Goal: Transaction & Acquisition: Book appointment/travel/reservation

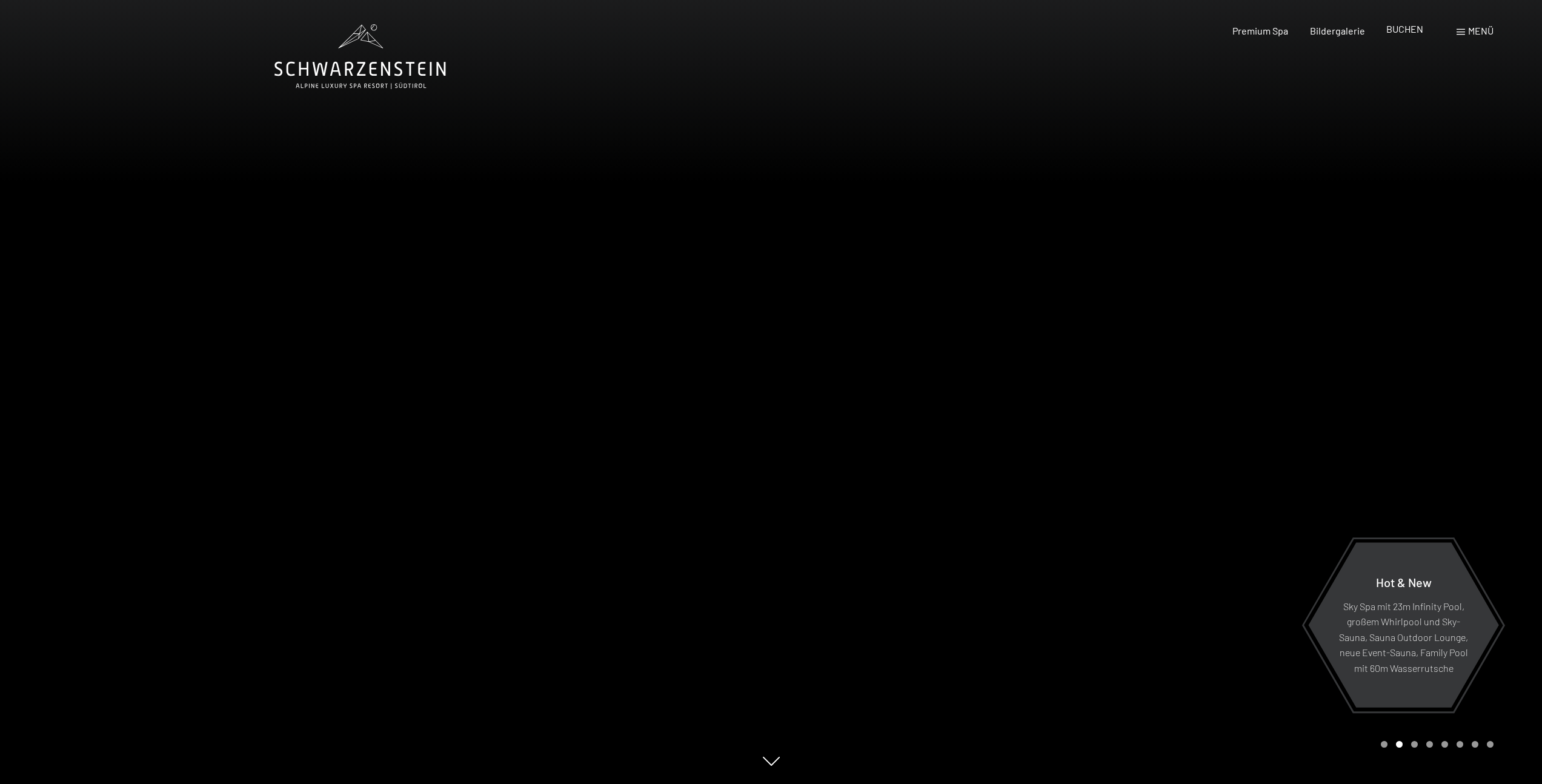
click at [1400, 34] on span "BUCHEN" at bounding box center [1405, 29] width 37 height 12
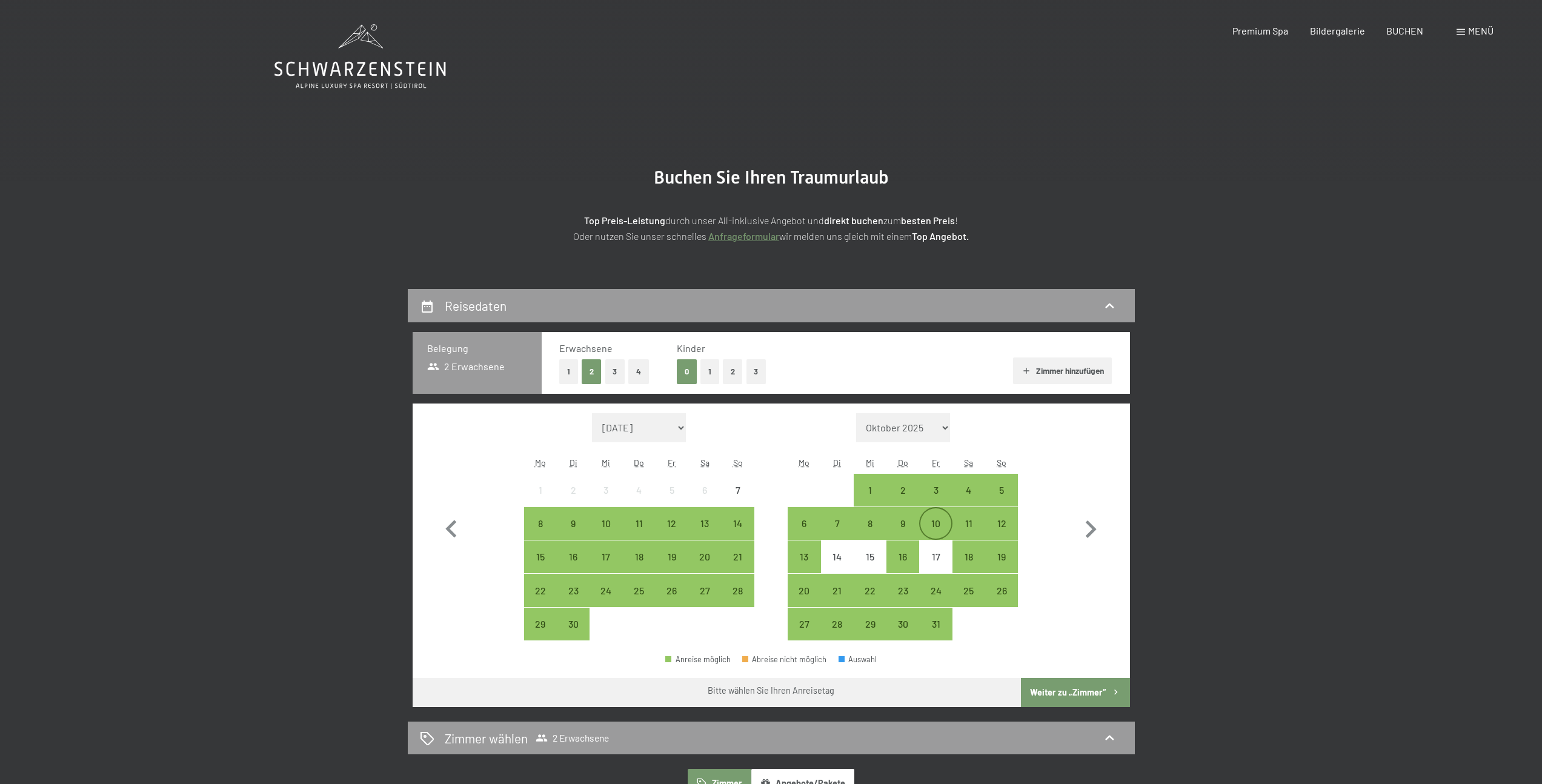
click at [927, 527] on div "10" at bounding box center [936, 534] width 30 height 30
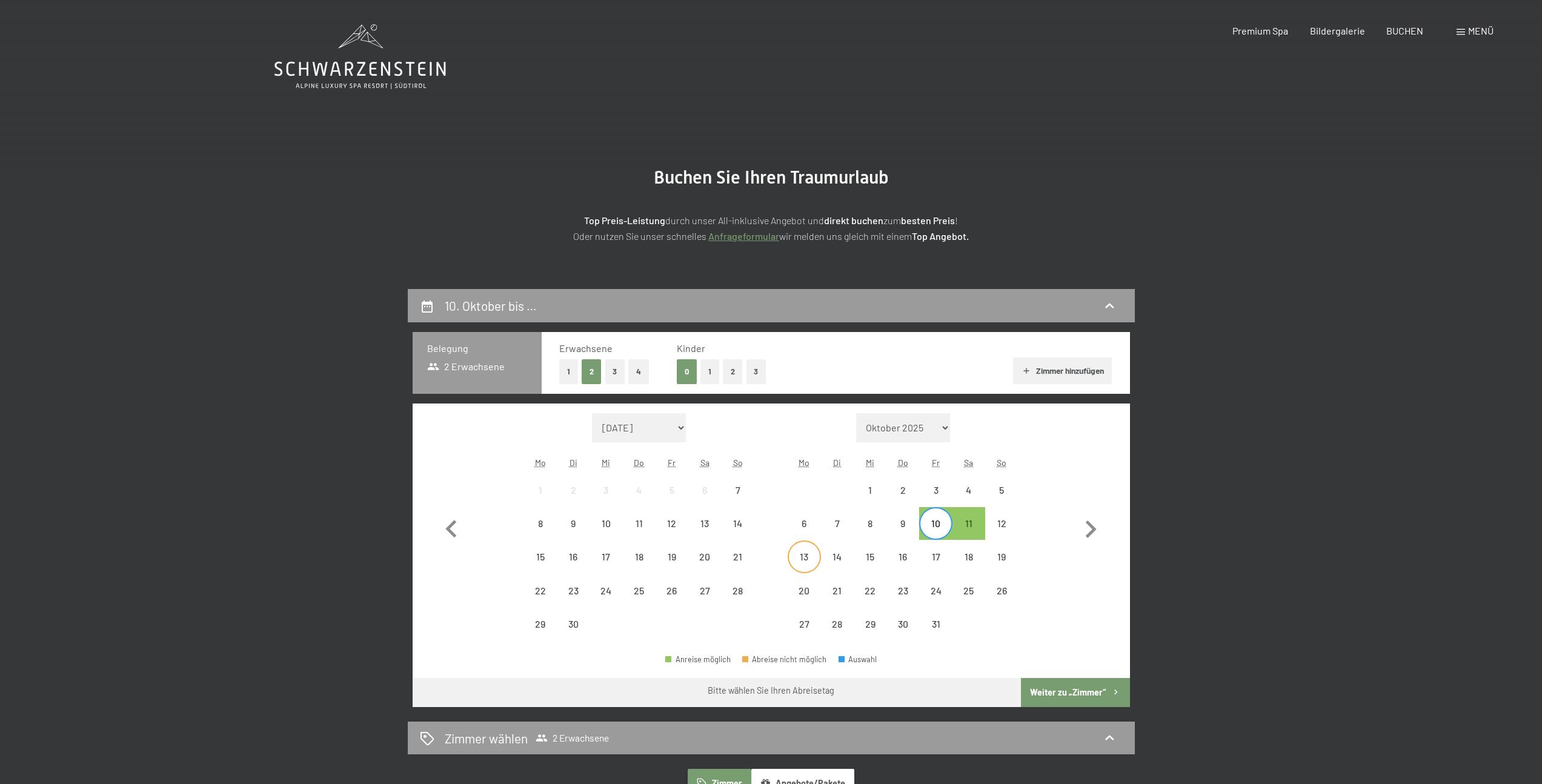
click at [798, 555] on div "13" at bounding box center [804, 567] width 30 height 30
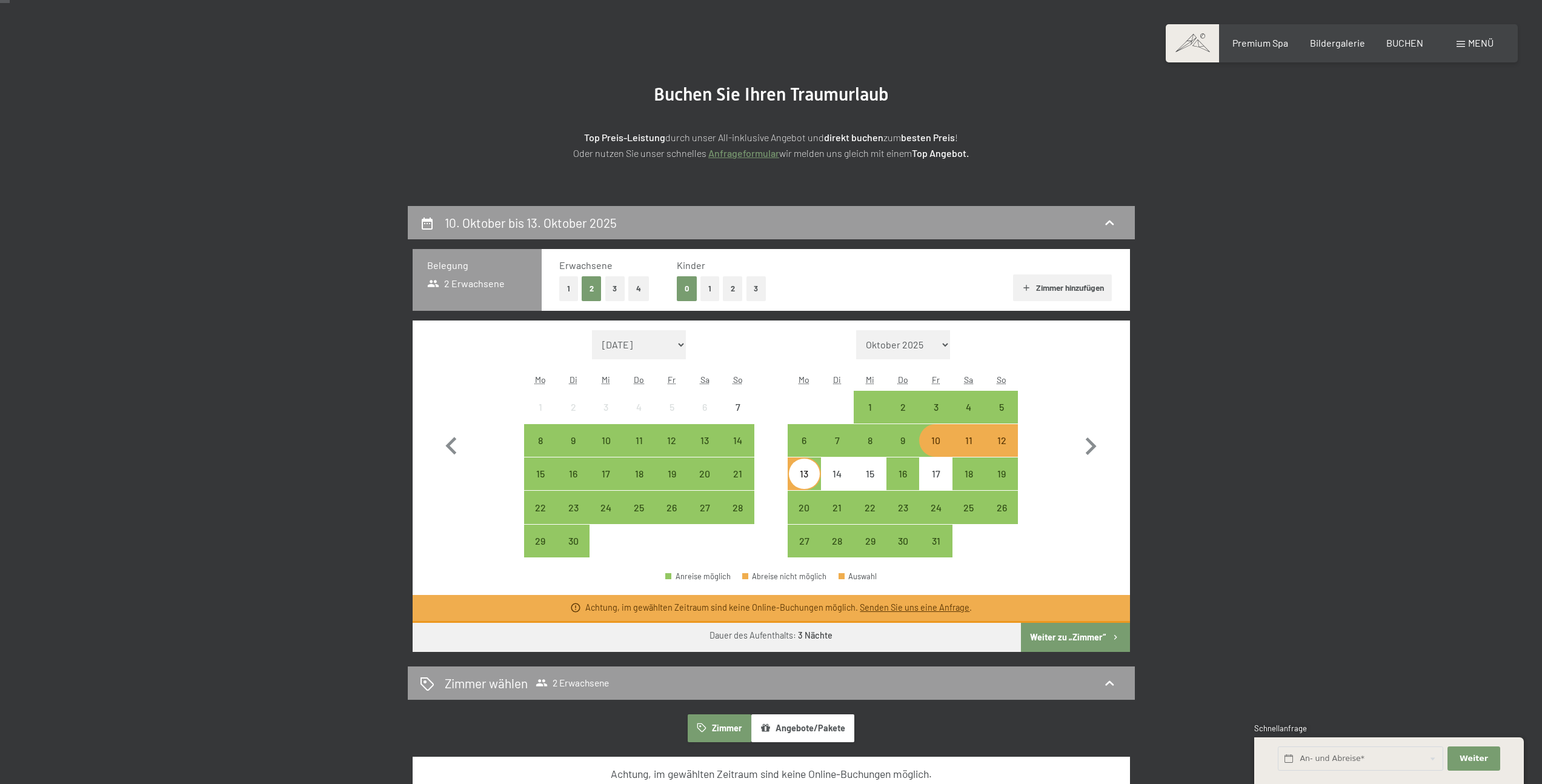
scroll to position [87, 0]
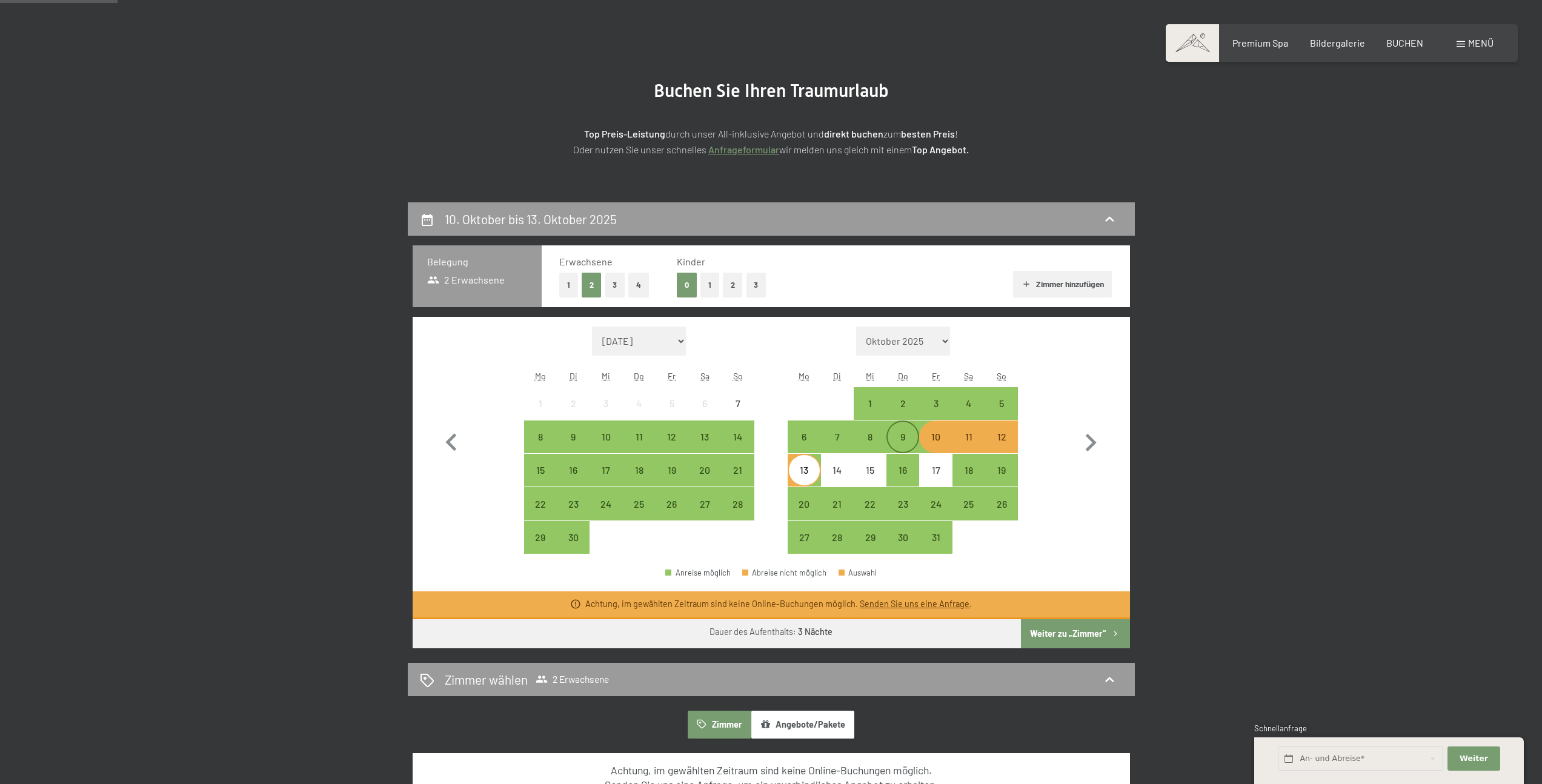
click at [904, 439] on div "9" at bounding box center [903, 447] width 30 height 30
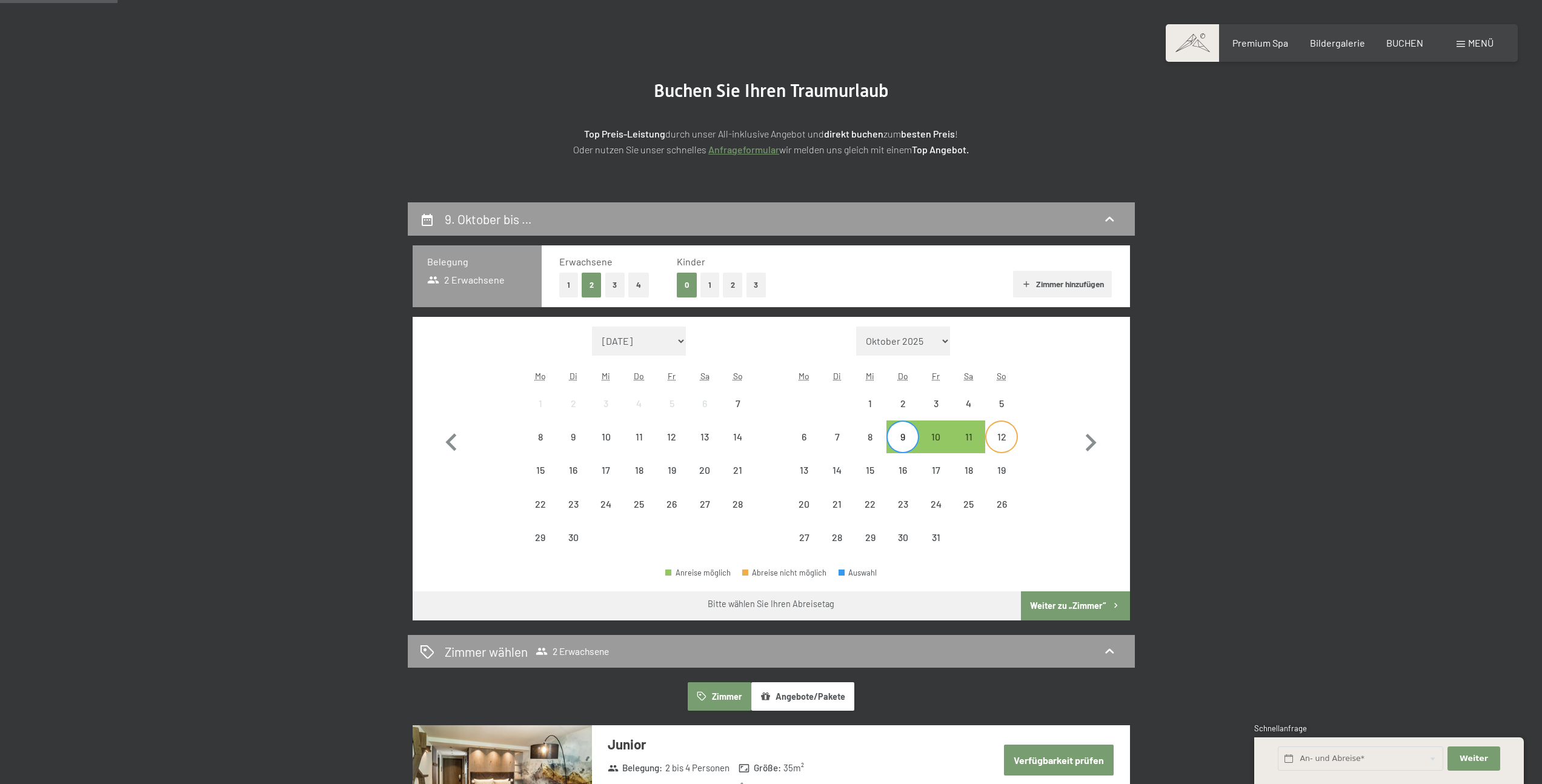
click at [992, 441] on div "12" at bounding box center [1001, 447] width 30 height 30
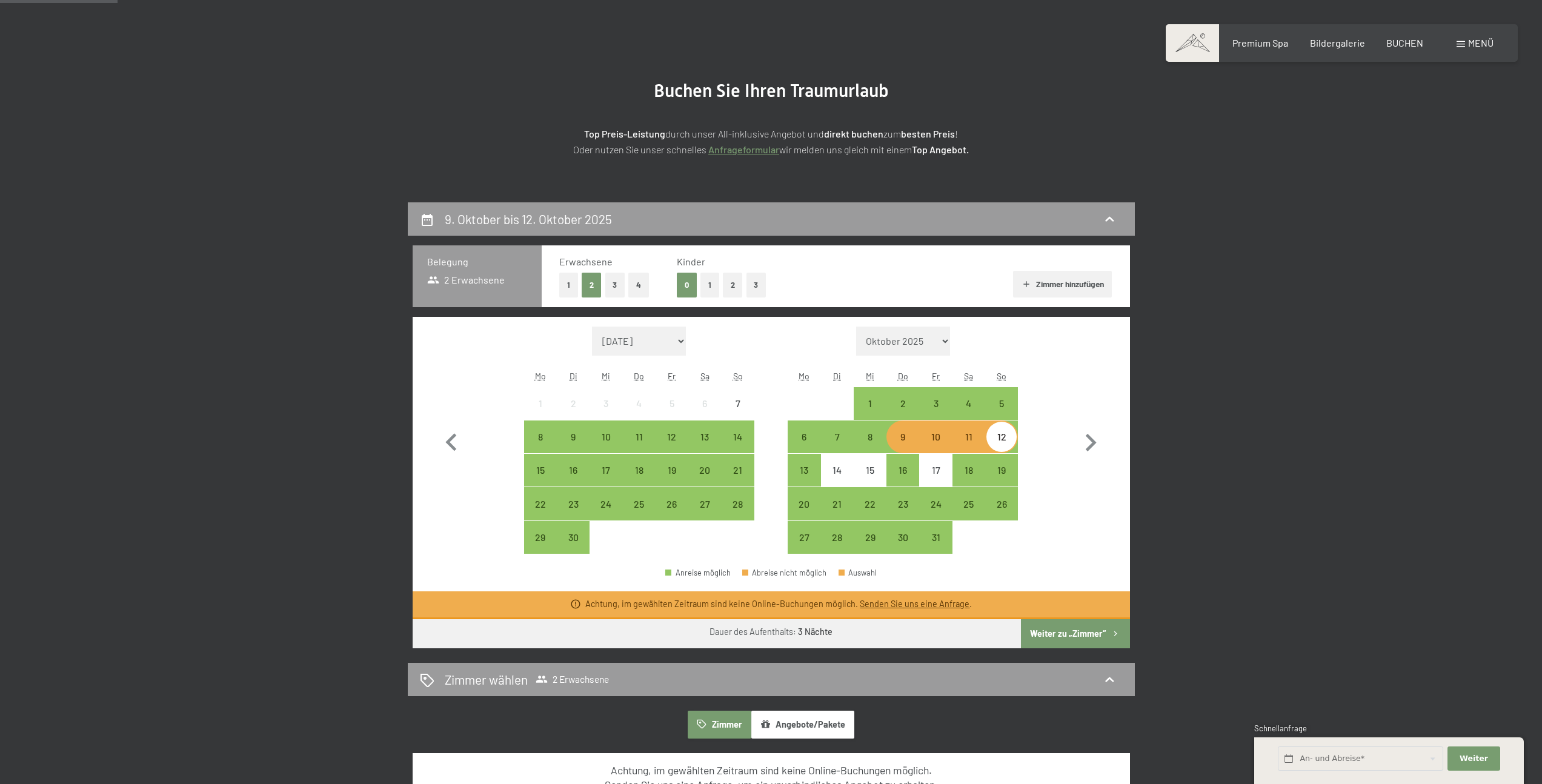
drag, startPoint x: 866, startPoint y: 439, endPoint x: 911, endPoint y: 448, distance: 45.9
click at [865, 441] on div "8" at bounding box center [870, 447] width 30 height 30
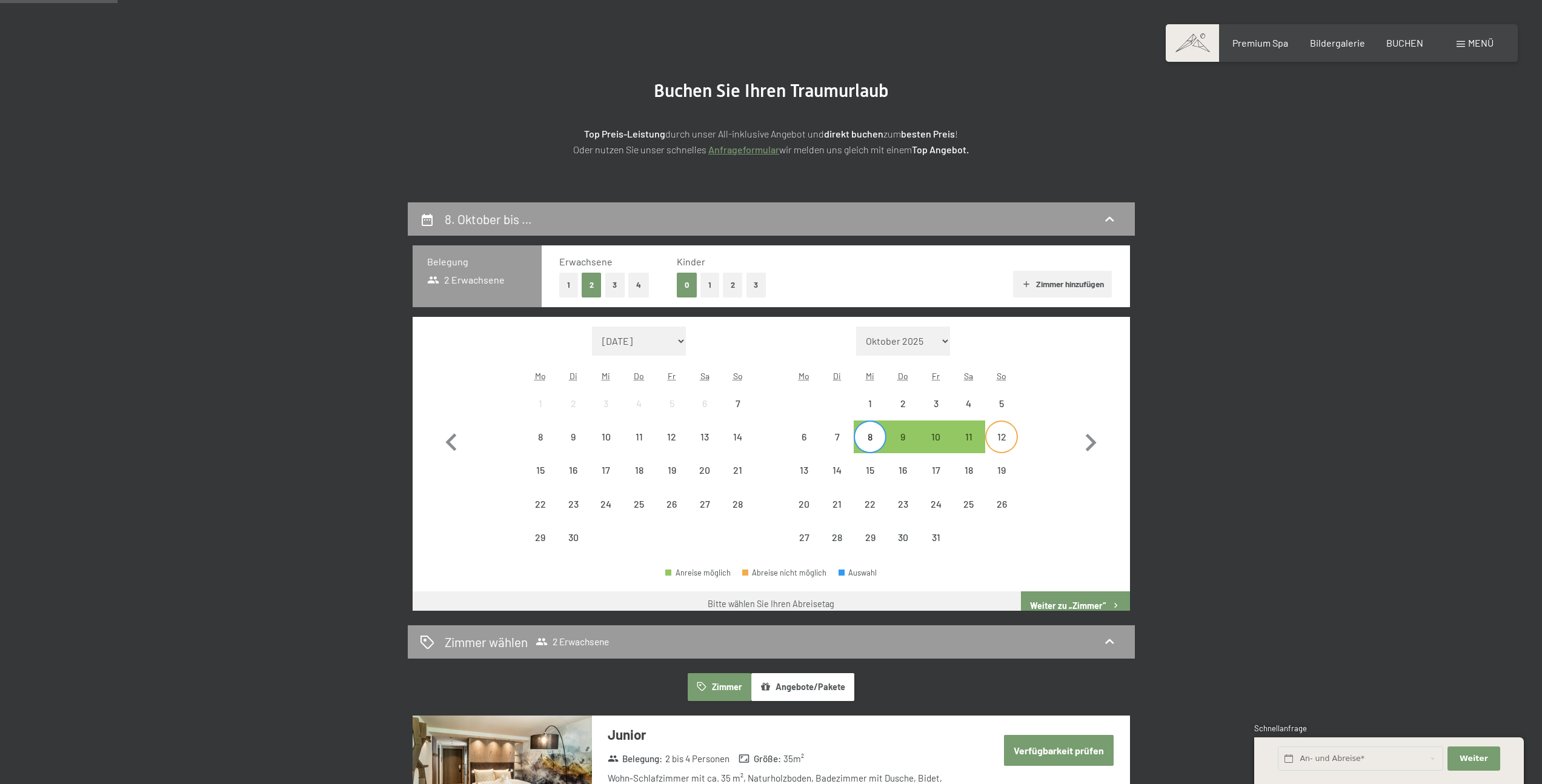
click at [1003, 439] on div "12" at bounding box center [1001, 447] width 30 height 30
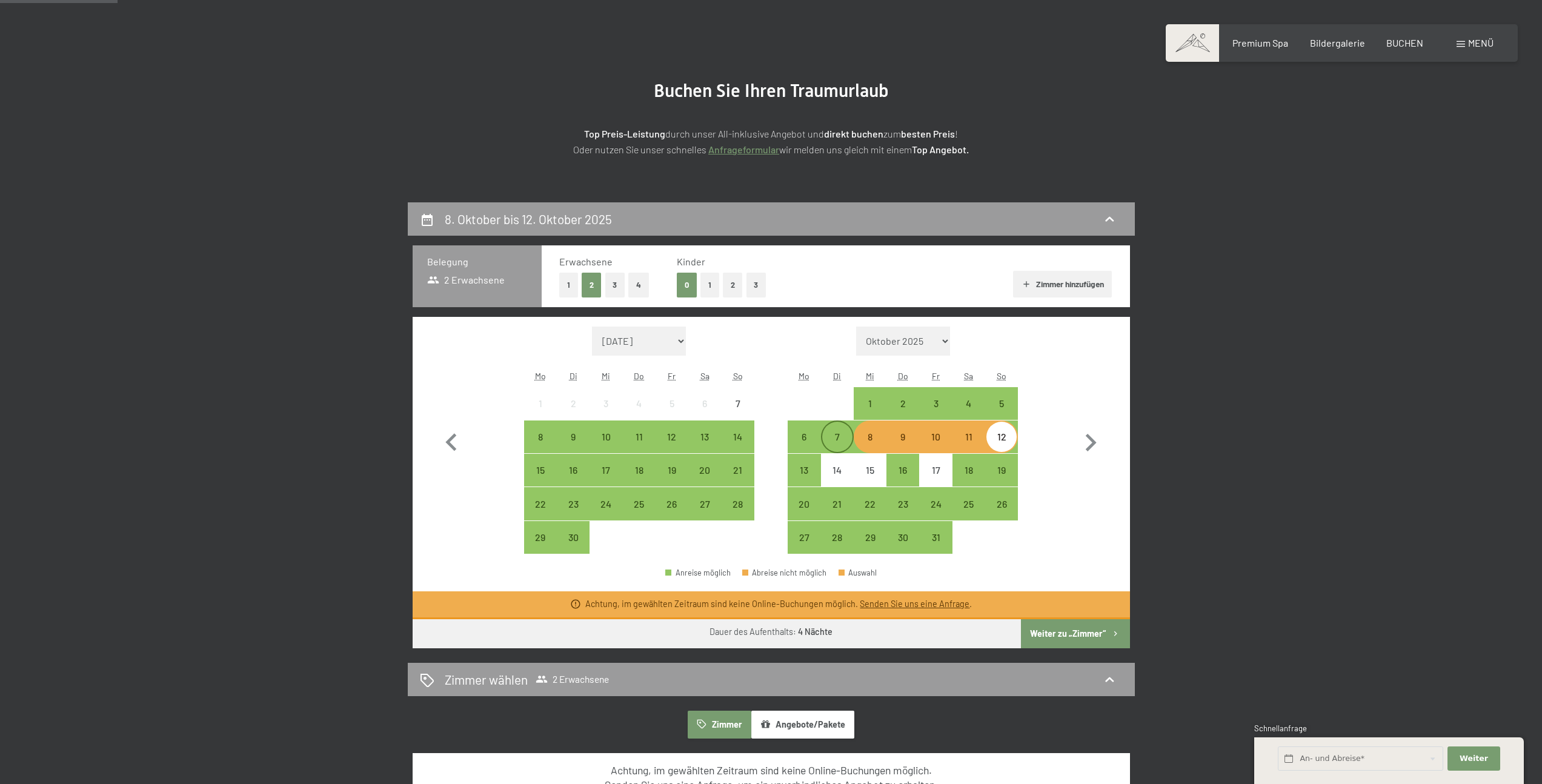
drag, startPoint x: 795, startPoint y: 437, endPoint x: 832, endPoint y: 440, distance: 37.1
click at [795, 436] on div "6" at bounding box center [804, 447] width 30 height 30
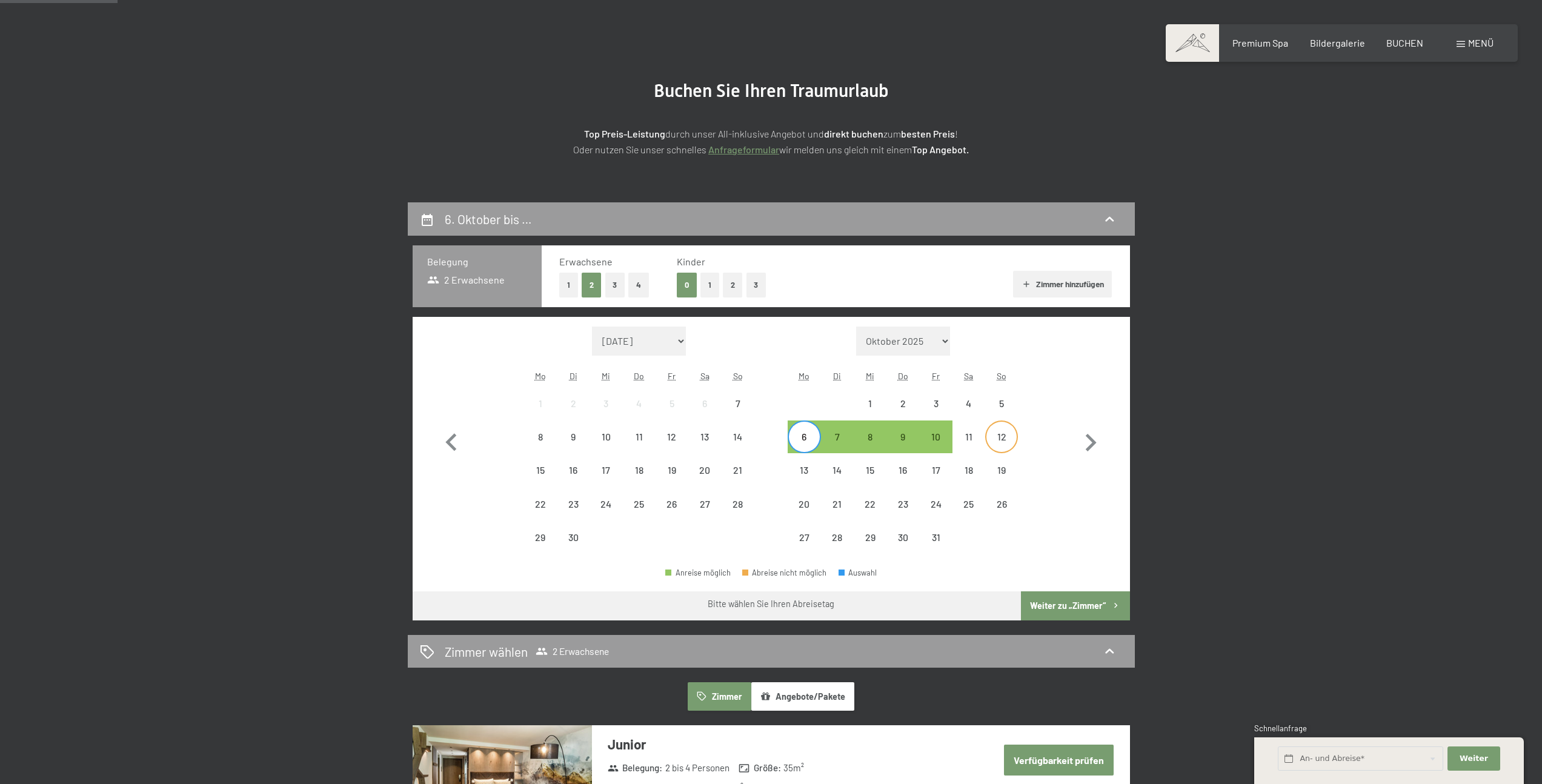
click at [998, 439] on div "12" at bounding box center [1001, 447] width 30 height 30
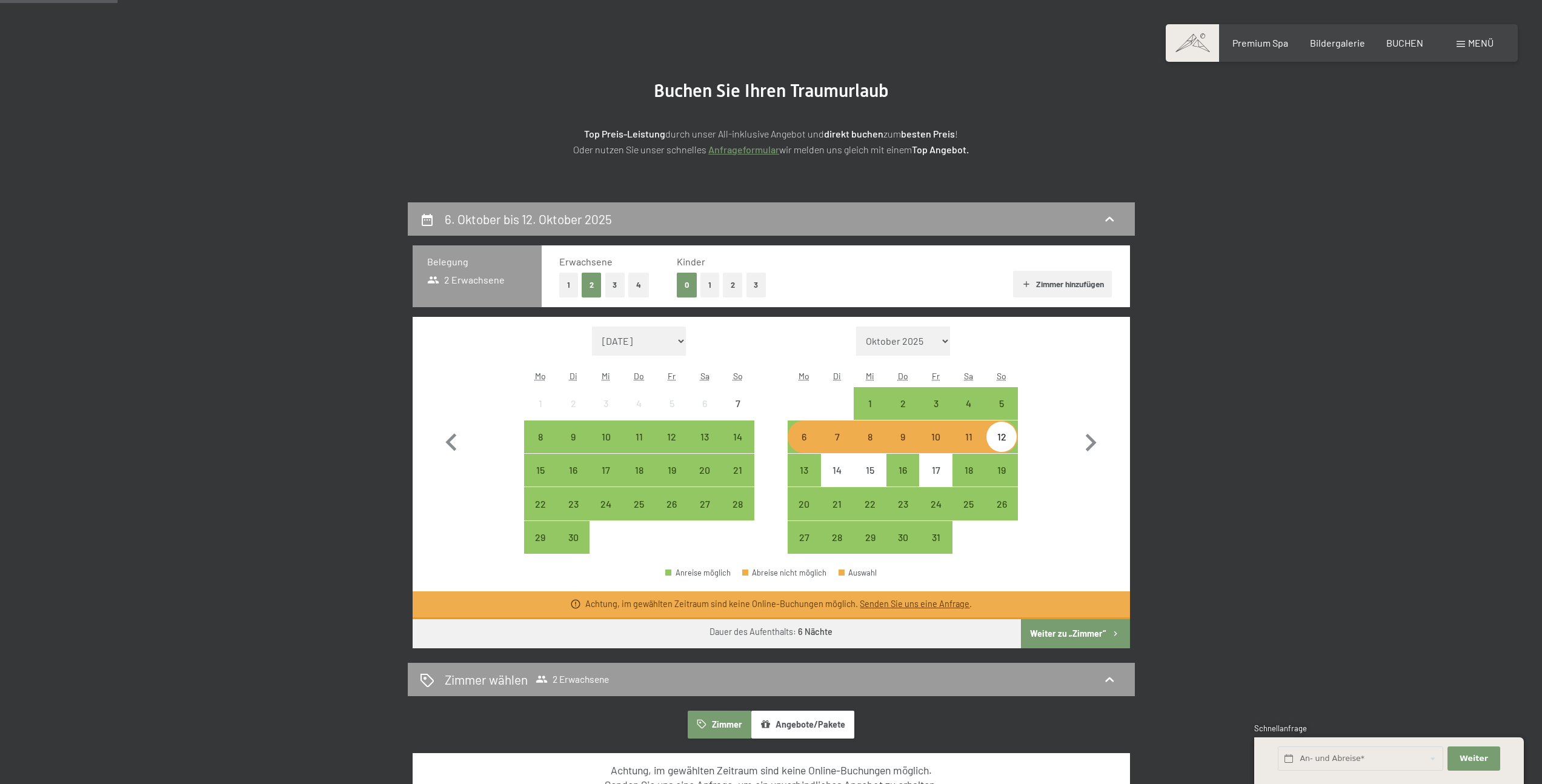
click at [809, 439] on div "6" at bounding box center [804, 447] width 30 height 30
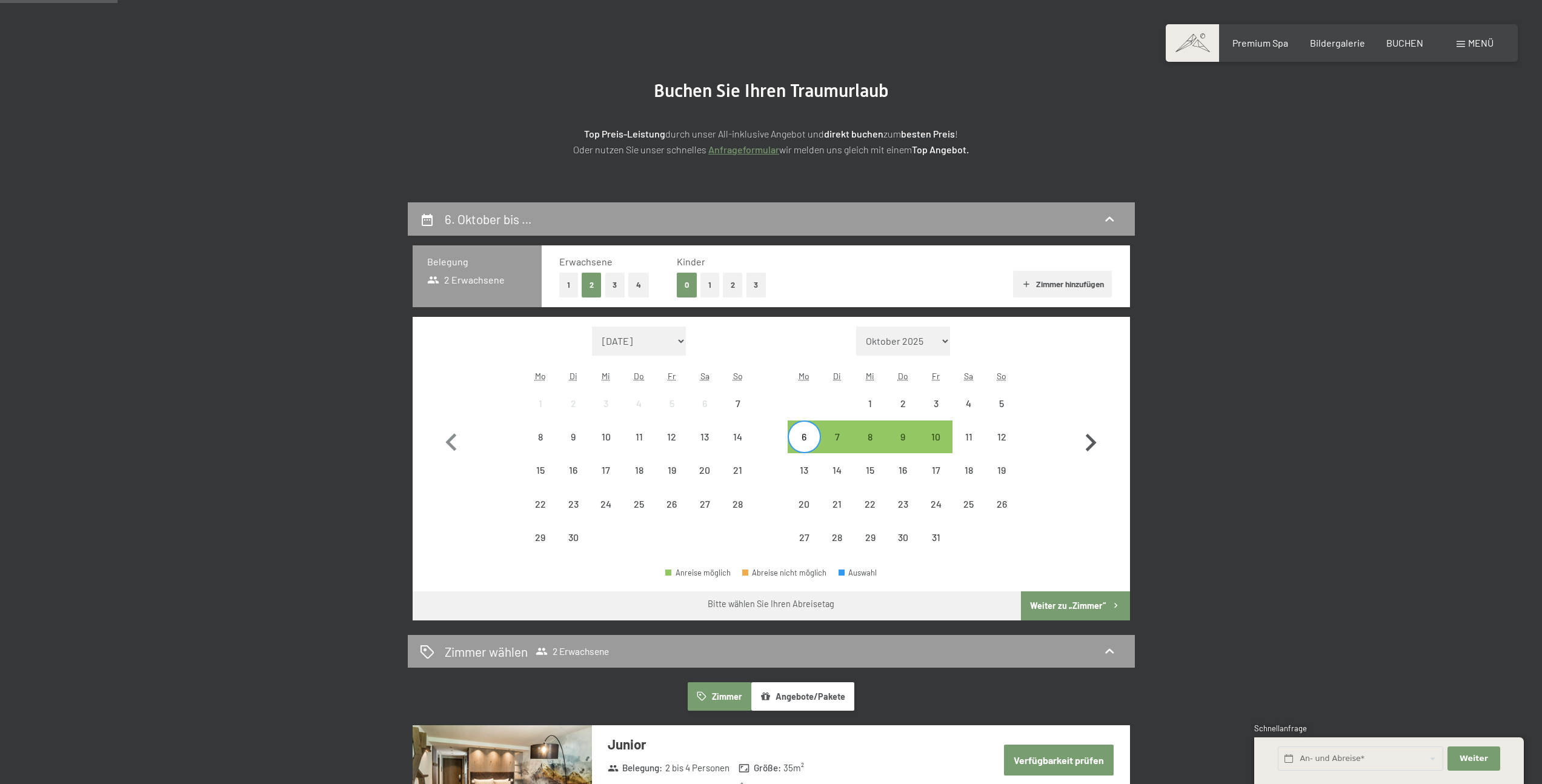
click at [1091, 441] on icon "button" at bounding box center [1091, 442] width 11 height 18
select select "[DATE]"
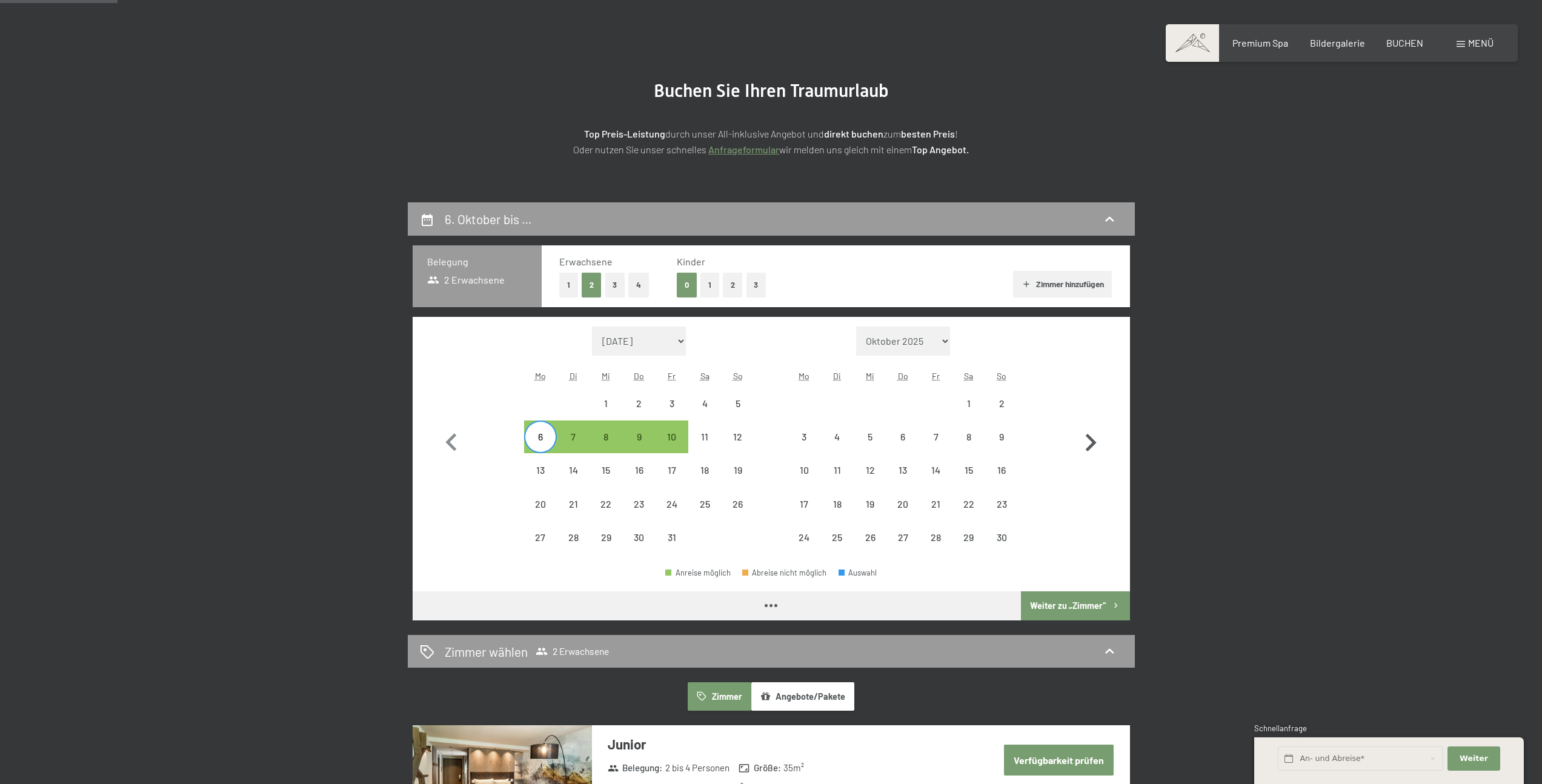
drag, startPoint x: 1090, startPoint y: 444, endPoint x: 1024, endPoint y: 450, distance: 66.3
click at [1088, 444] on icon "button" at bounding box center [1090, 443] width 35 height 35
select select "[DATE]"
click at [918, 471] on div "15 16 17 18 19 20 21" at bounding box center [903, 471] width 230 height 34
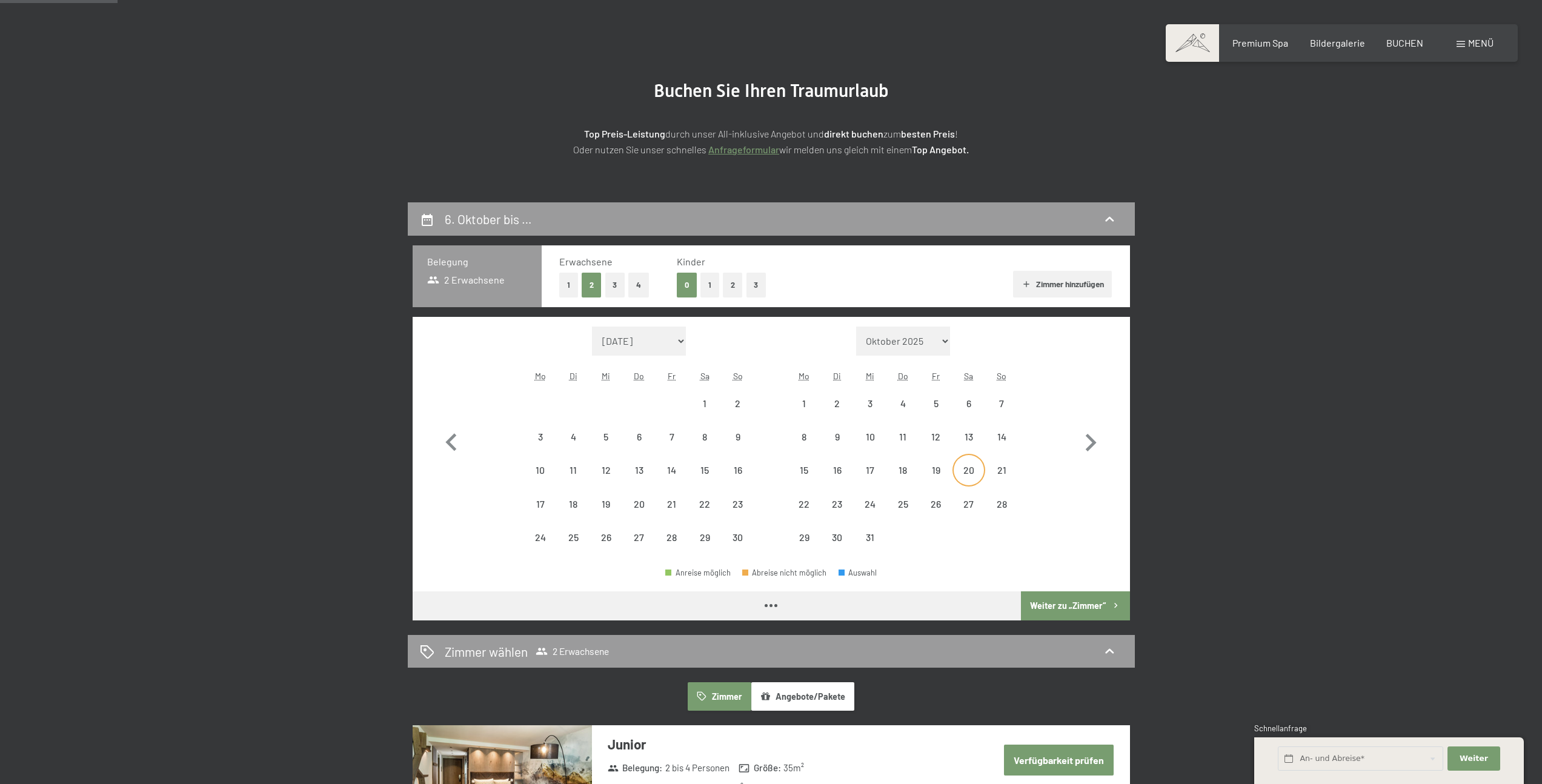
click at [980, 471] on div "20" at bounding box center [969, 481] width 30 height 30
select select "[DATE]"
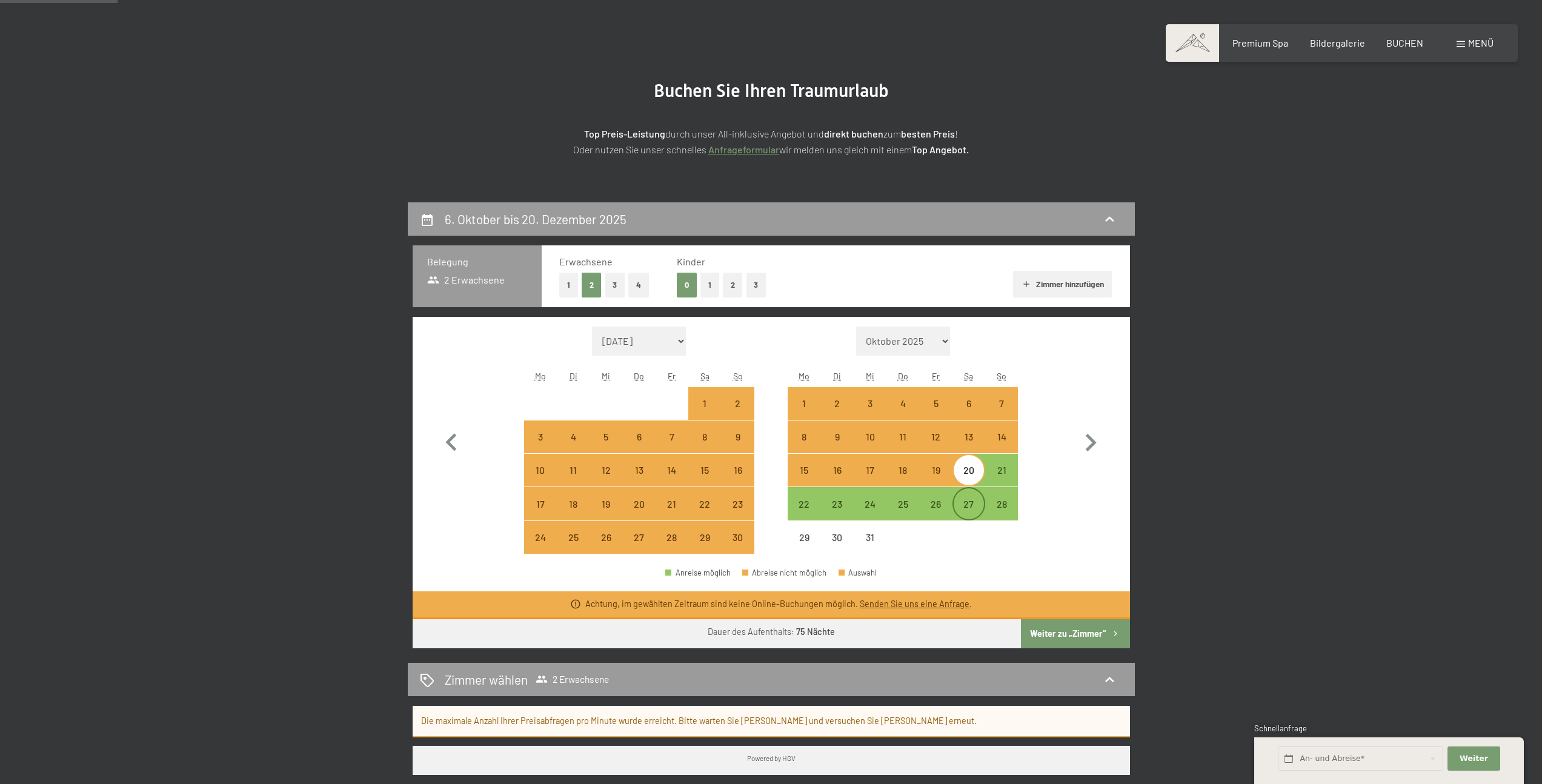
click at [969, 508] on div "27" at bounding box center [969, 514] width 30 height 30
select select "[DATE]"
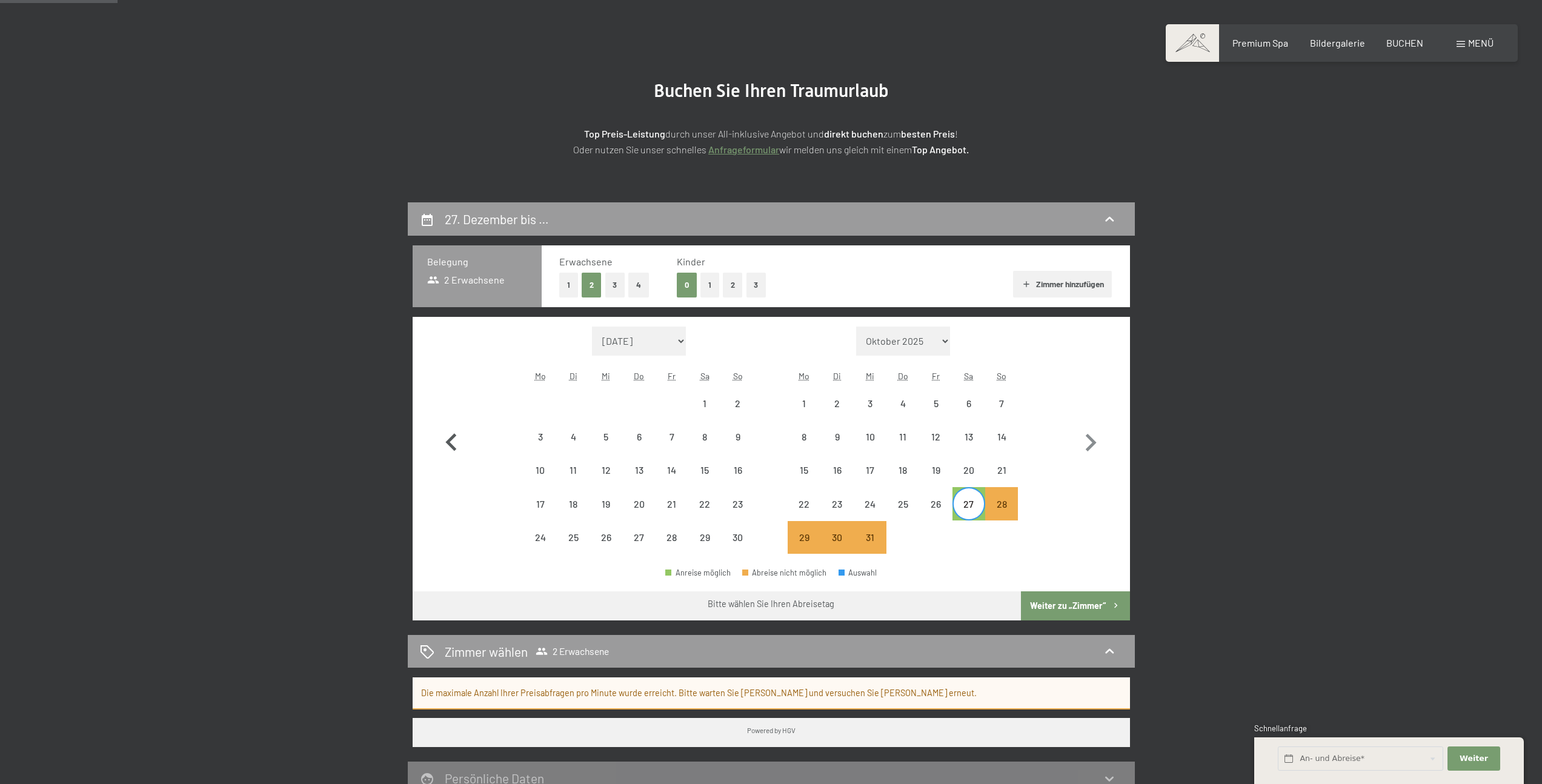
click at [446, 444] on icon "button" at bounding box center [452, 443] width 35 height 35
select select "[DATE]"
click at [446, 444] on icon "button" at bounding box center [452, 443] width 35 height 35
click at [873, 397] on div "1" at bounding box center [870, 403] width 30 height 30
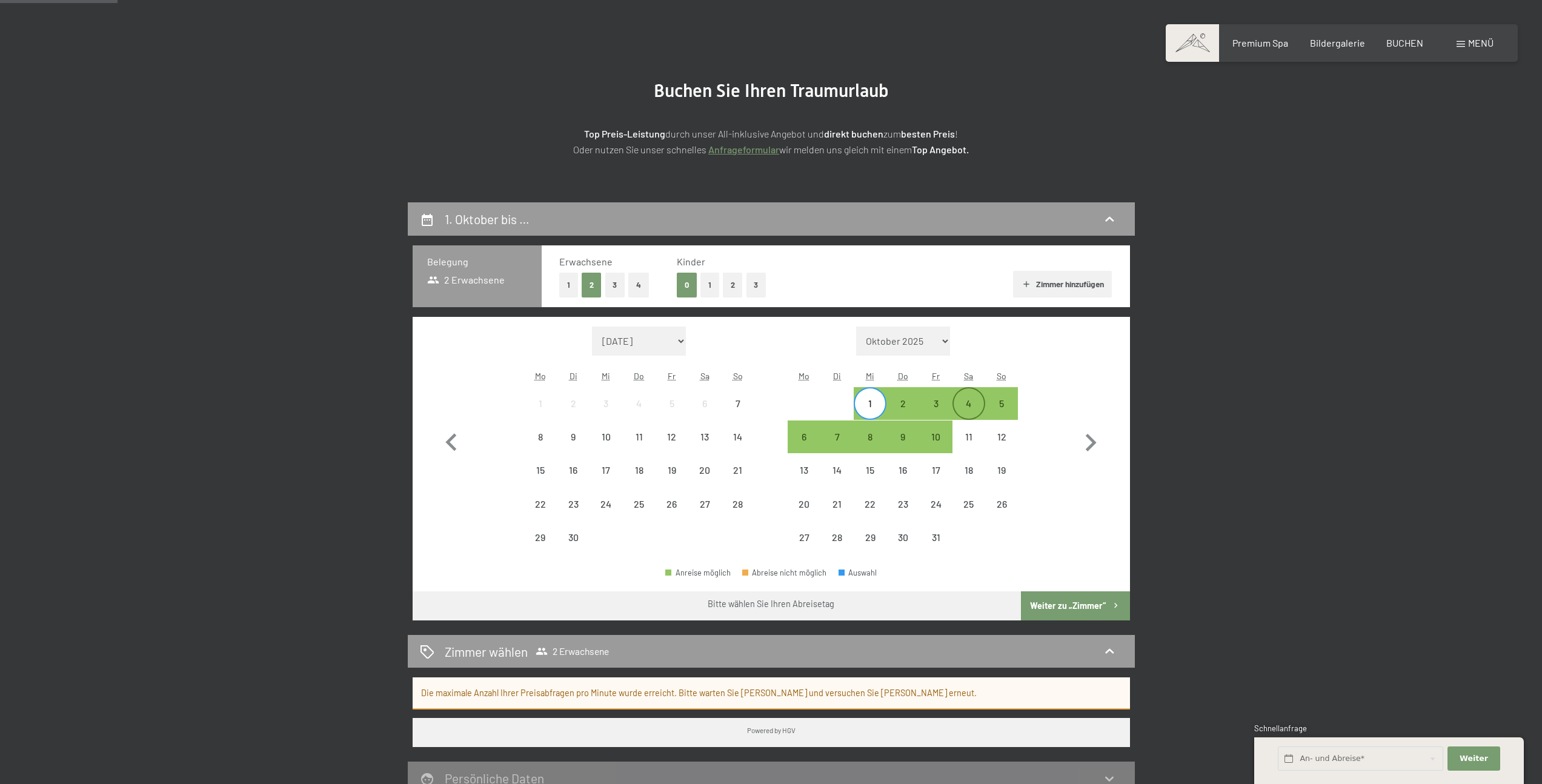
click at [968, 406] on div "4" at bounding box center [969, 413] width 30 height 30
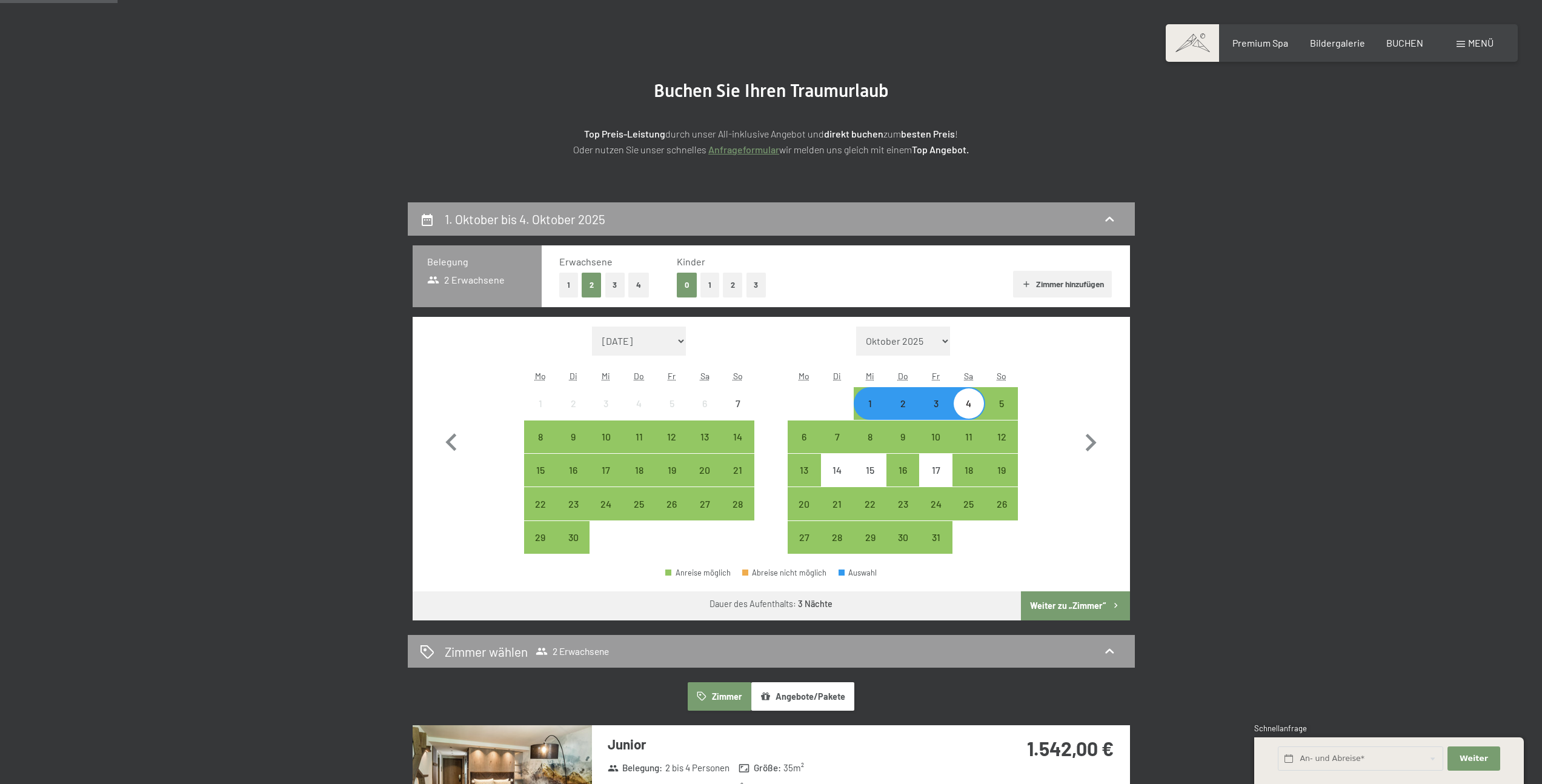
click at [979, 409] on div "4" at bounding box center [969, 413] width 30 height 30
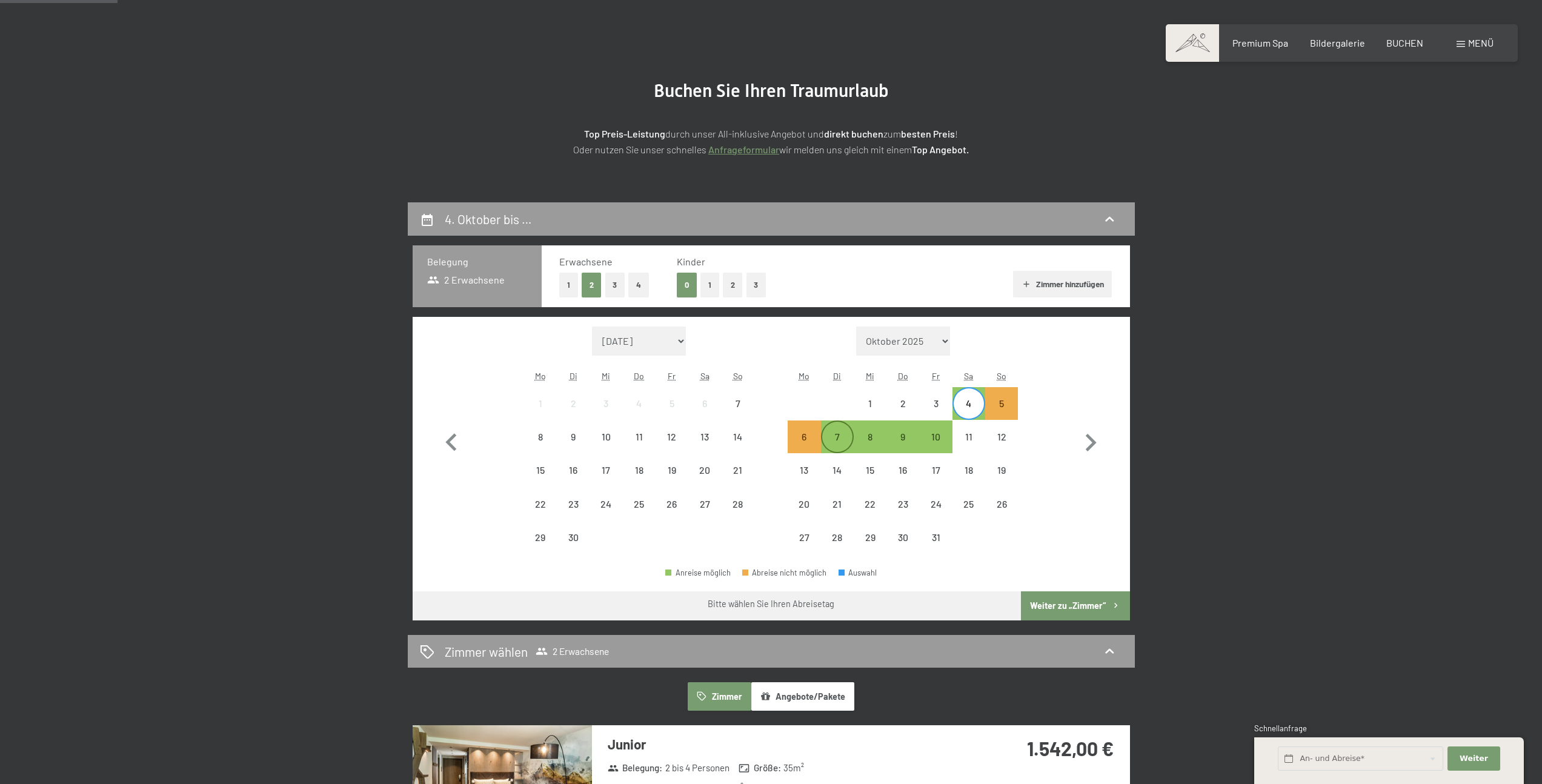
click at [836, 444] on div "7" at bounding box center [837, 447] width 30 height 30
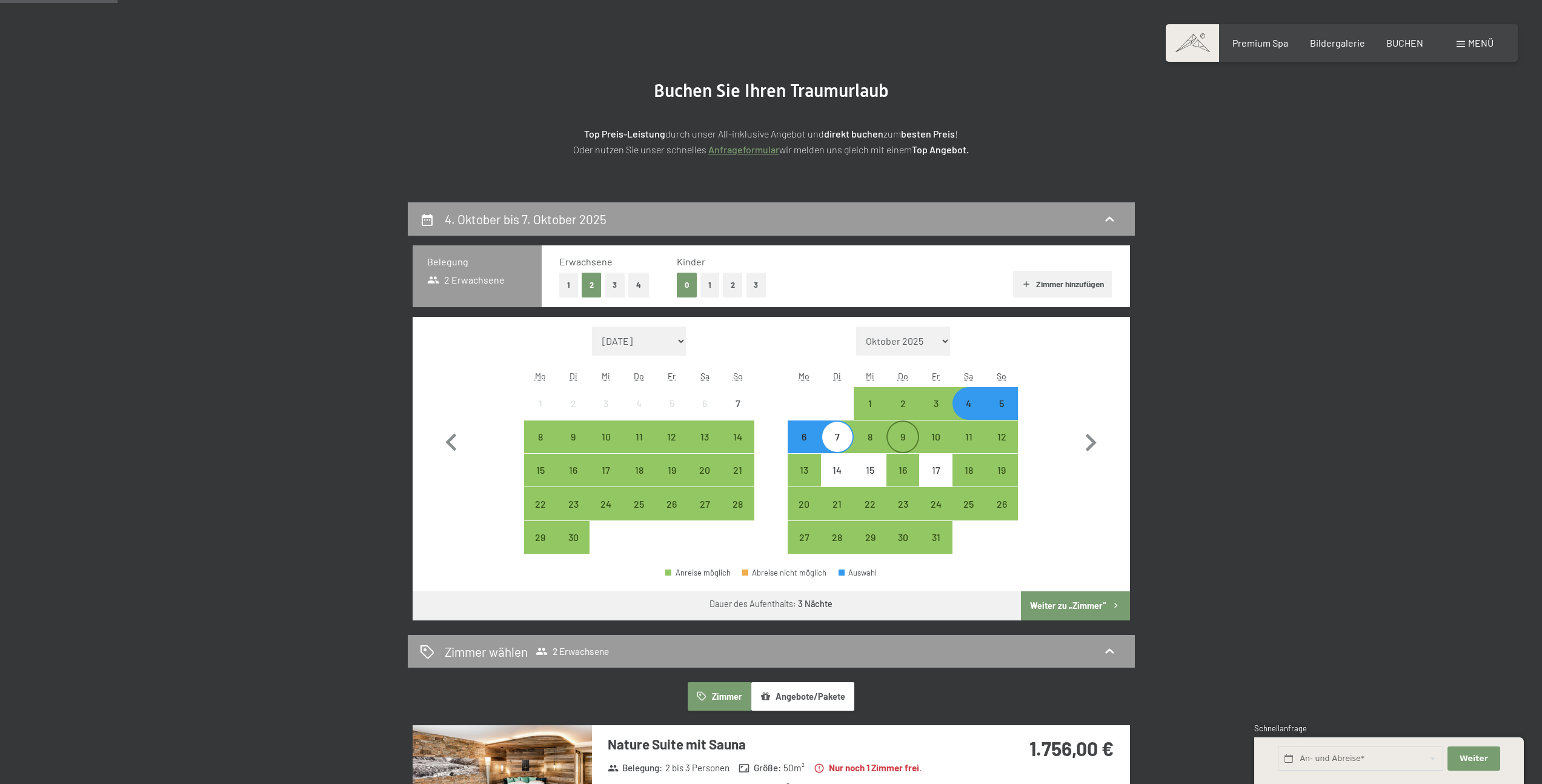
click at [895, 443] on div "9" at bounding box center [903, 447] width 30 height 30
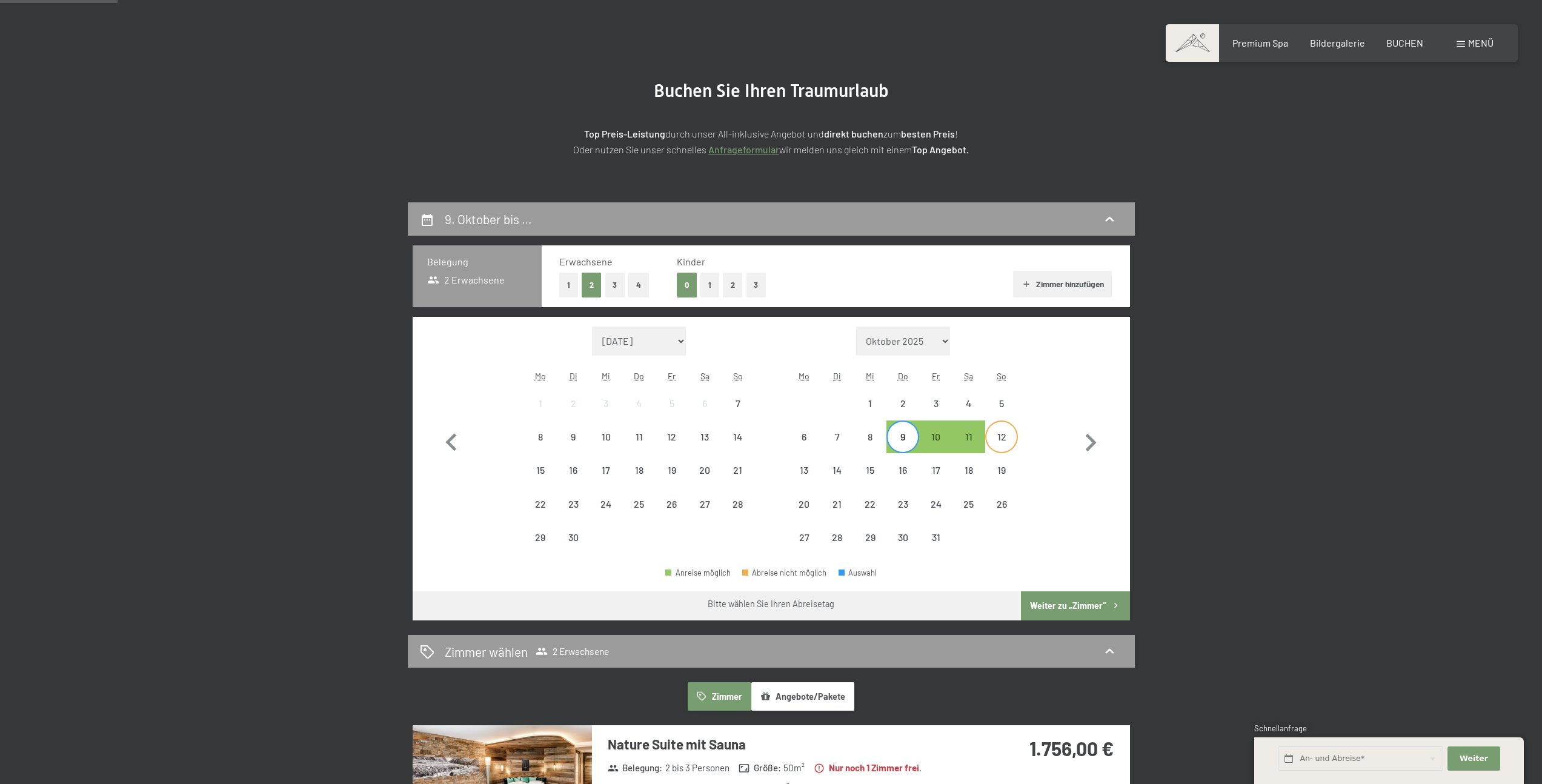
click at [1004, 436] on div "12" at bounding box center [1001, 447] width 30 height 30
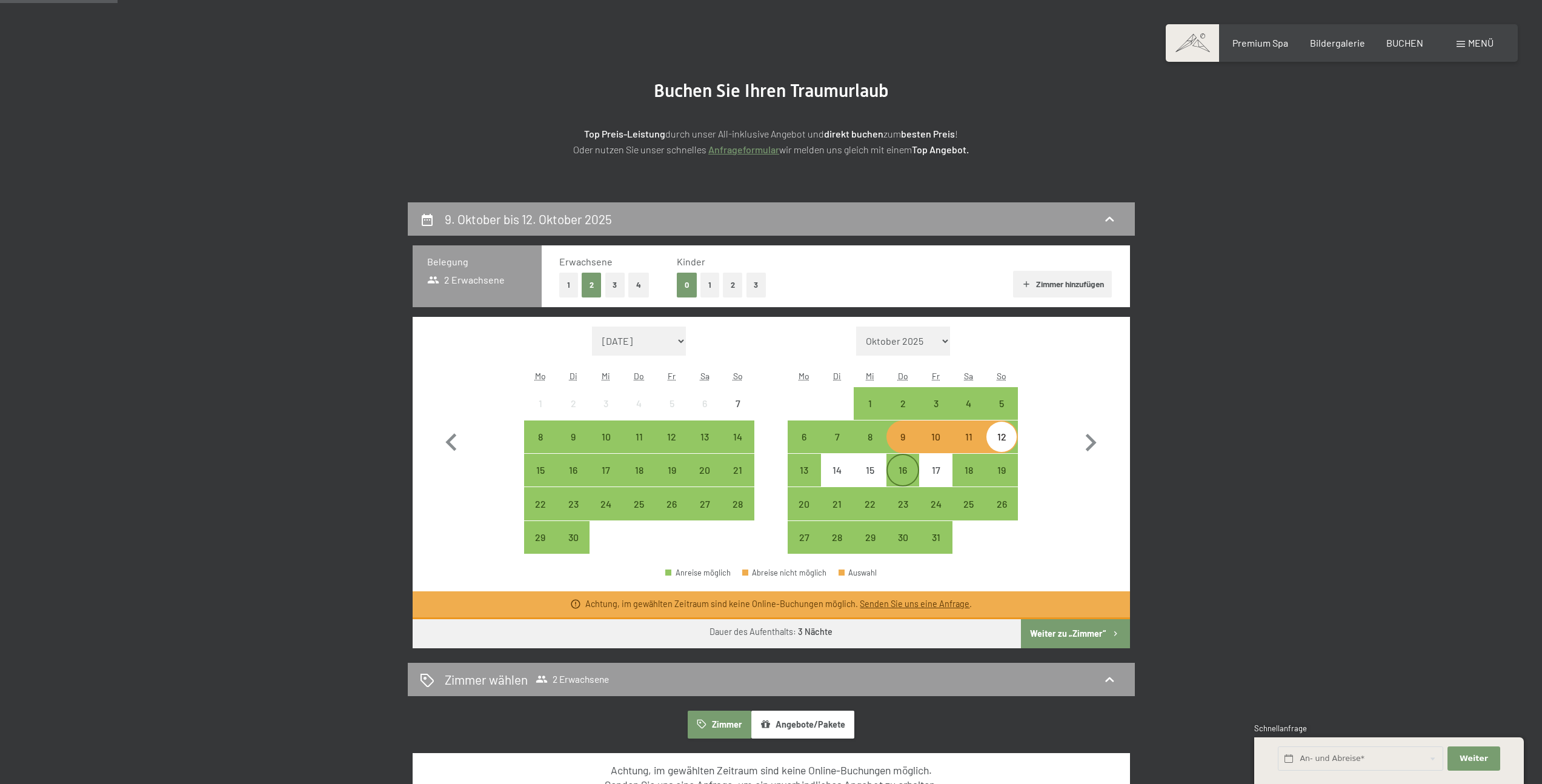
click at [901, 471] on div "16" at bounding box center [903, 481] width 30 height 30
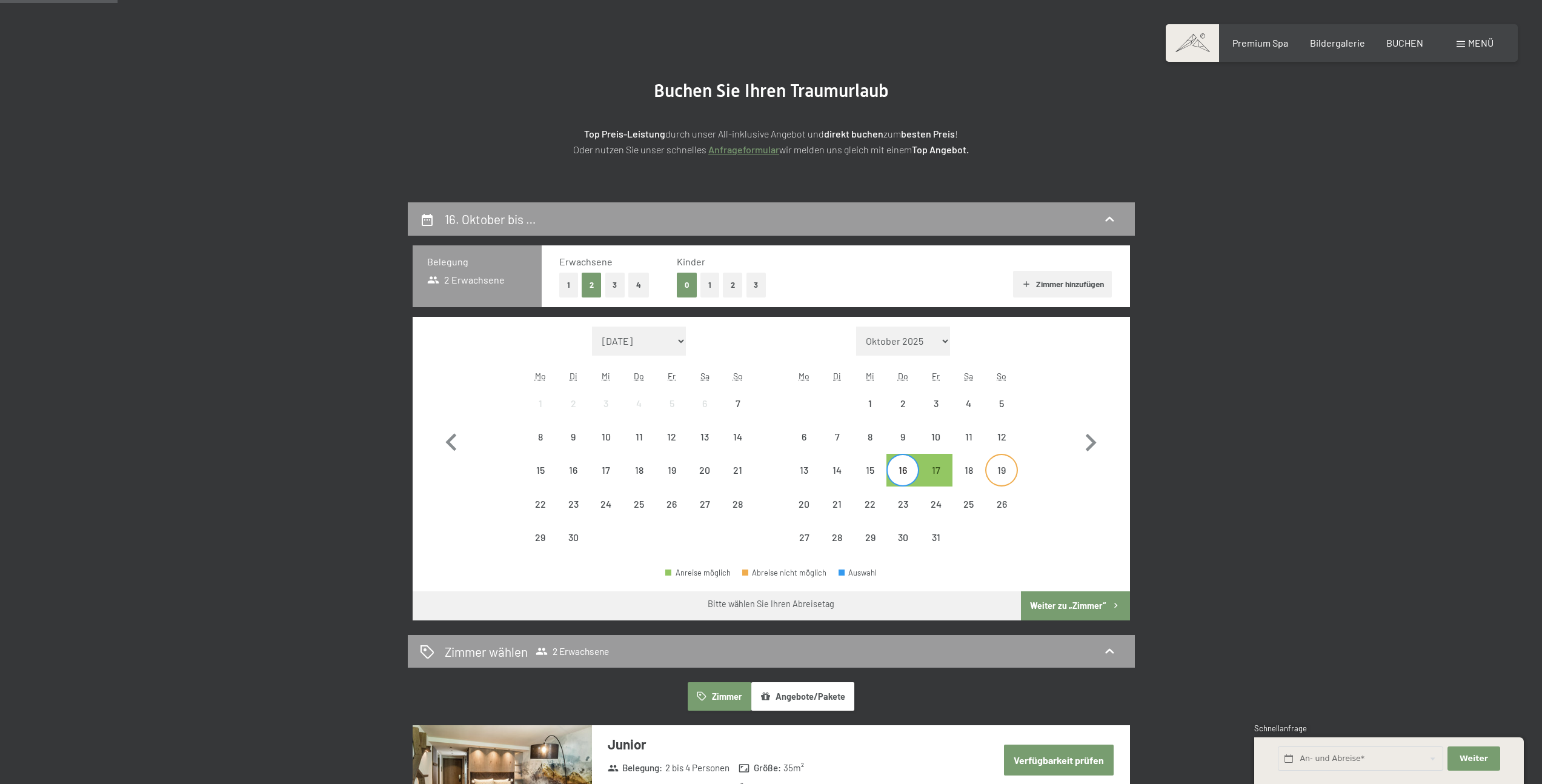
click at [989, 476] on div "19" at bounding box center [1001, 481] width 30 height 30
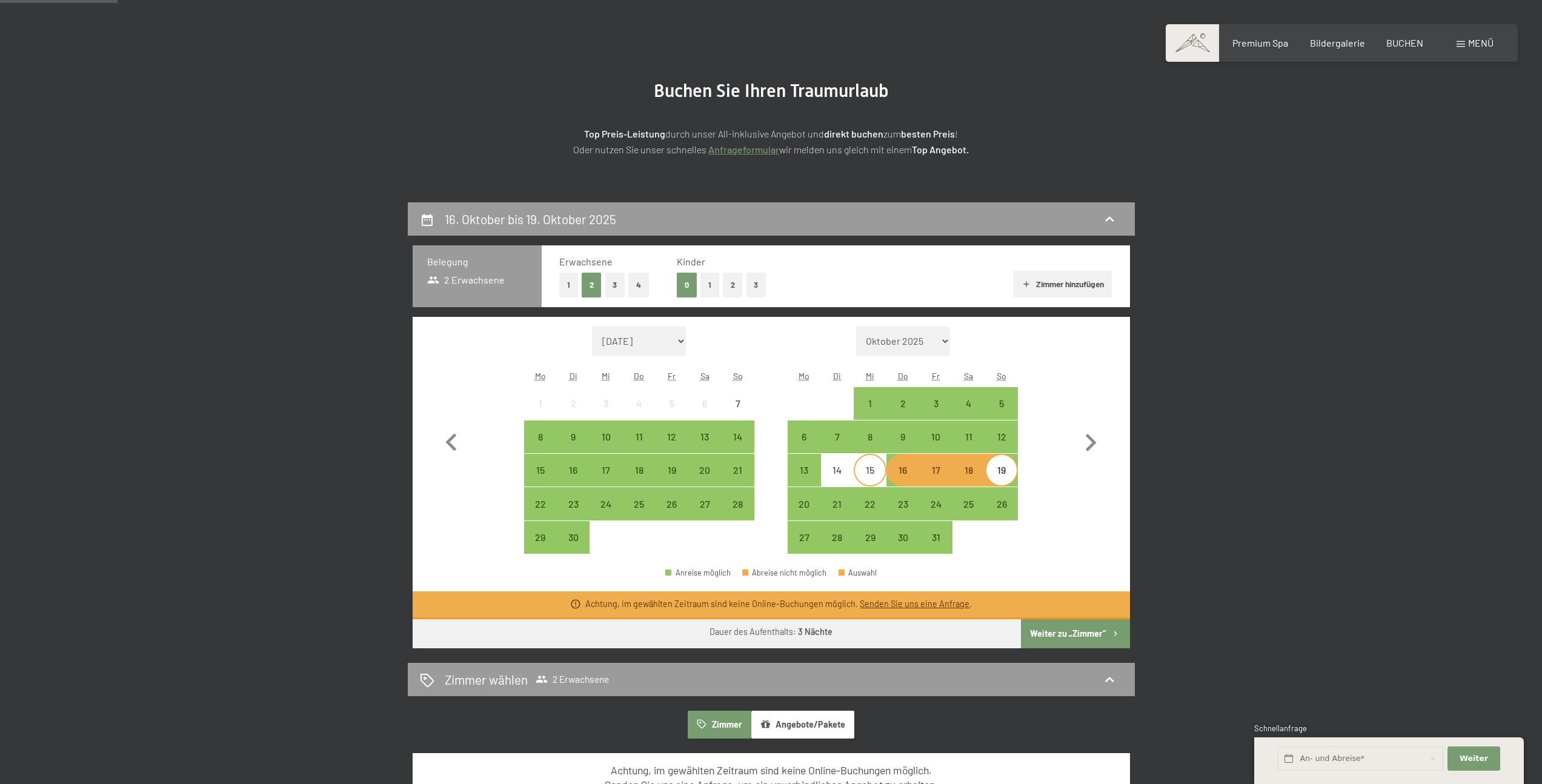
click at [869, 467] on div "15" at bounding box center [870, 481] width 30 height 30
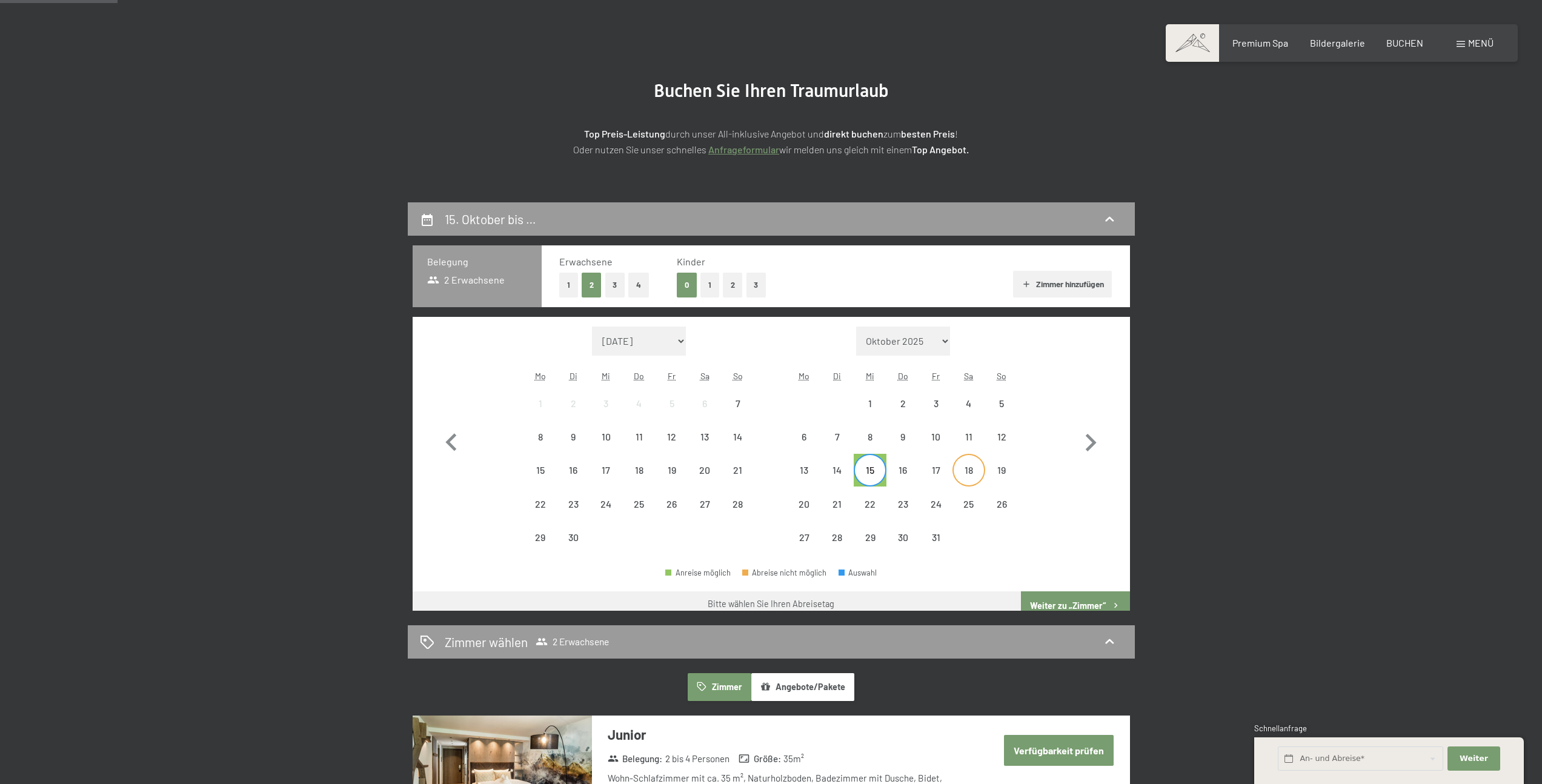
click at [969, 478] on div "18" at bounding box center [969, 481] width 30 height 30
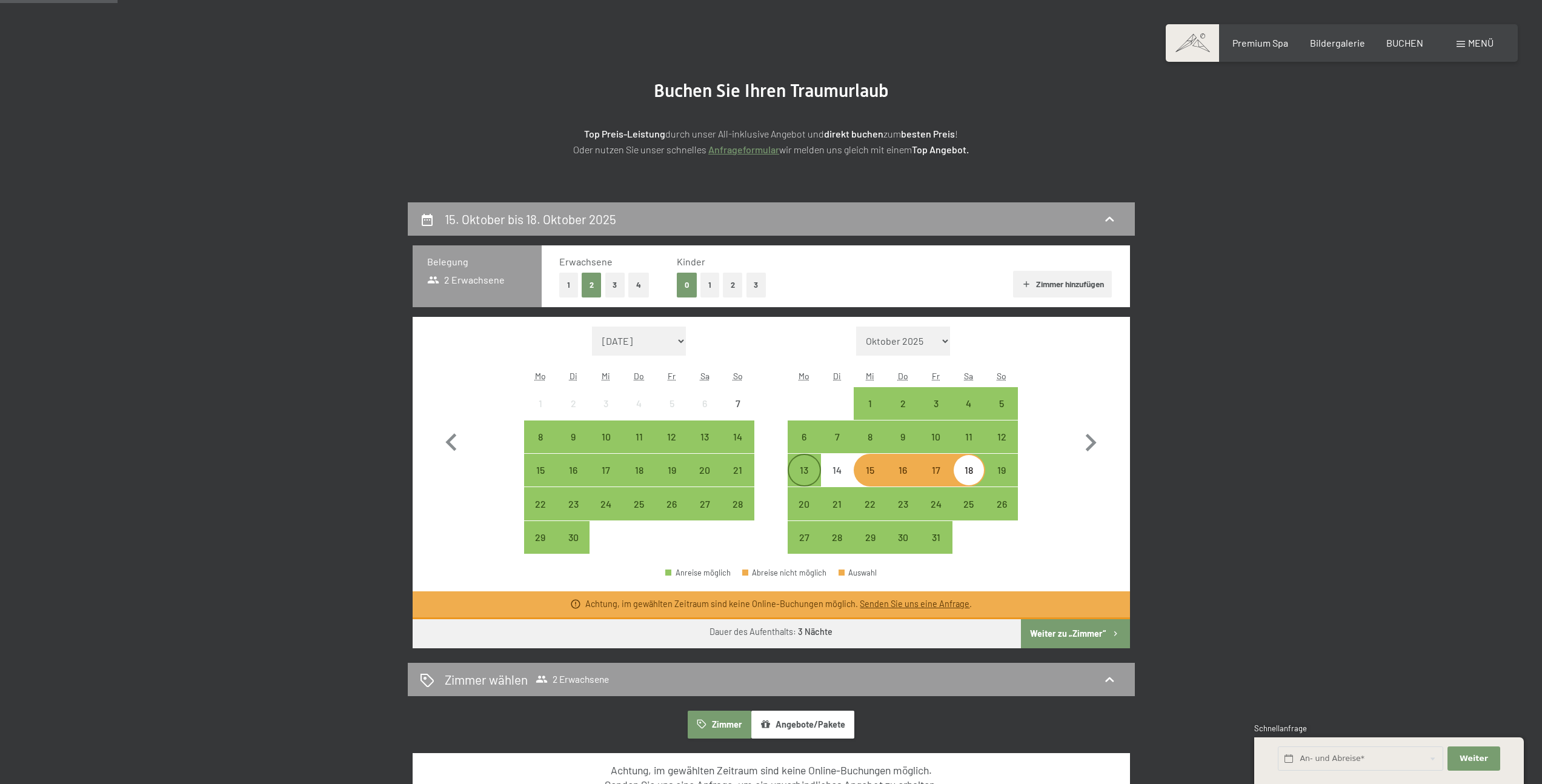
click at [809, 466] on div "13" at bounding box center [804, 481] width 30 height 30
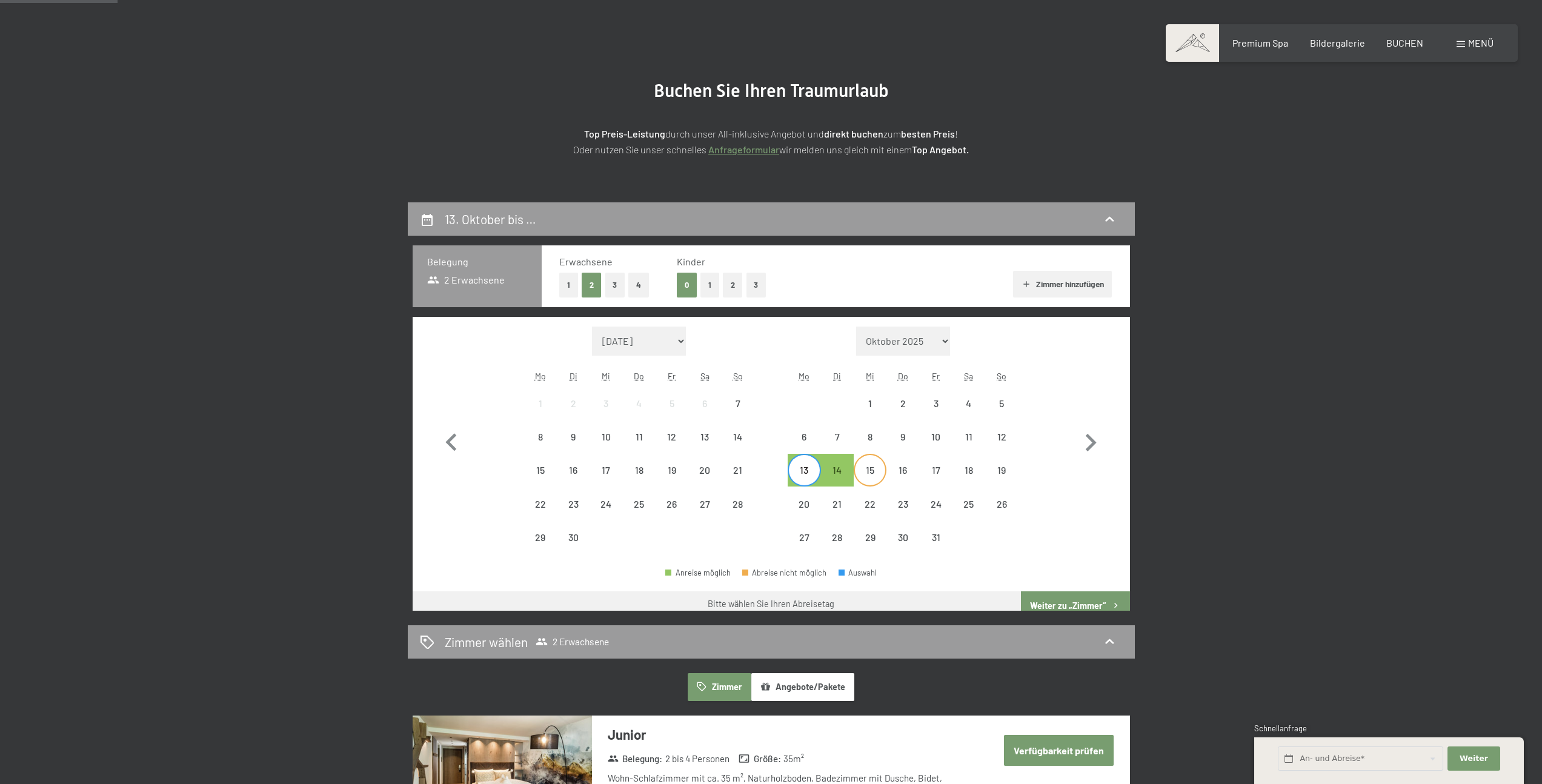
click at [880, 470] on div "15" at bounding box center [870, 481] width 30 height 30
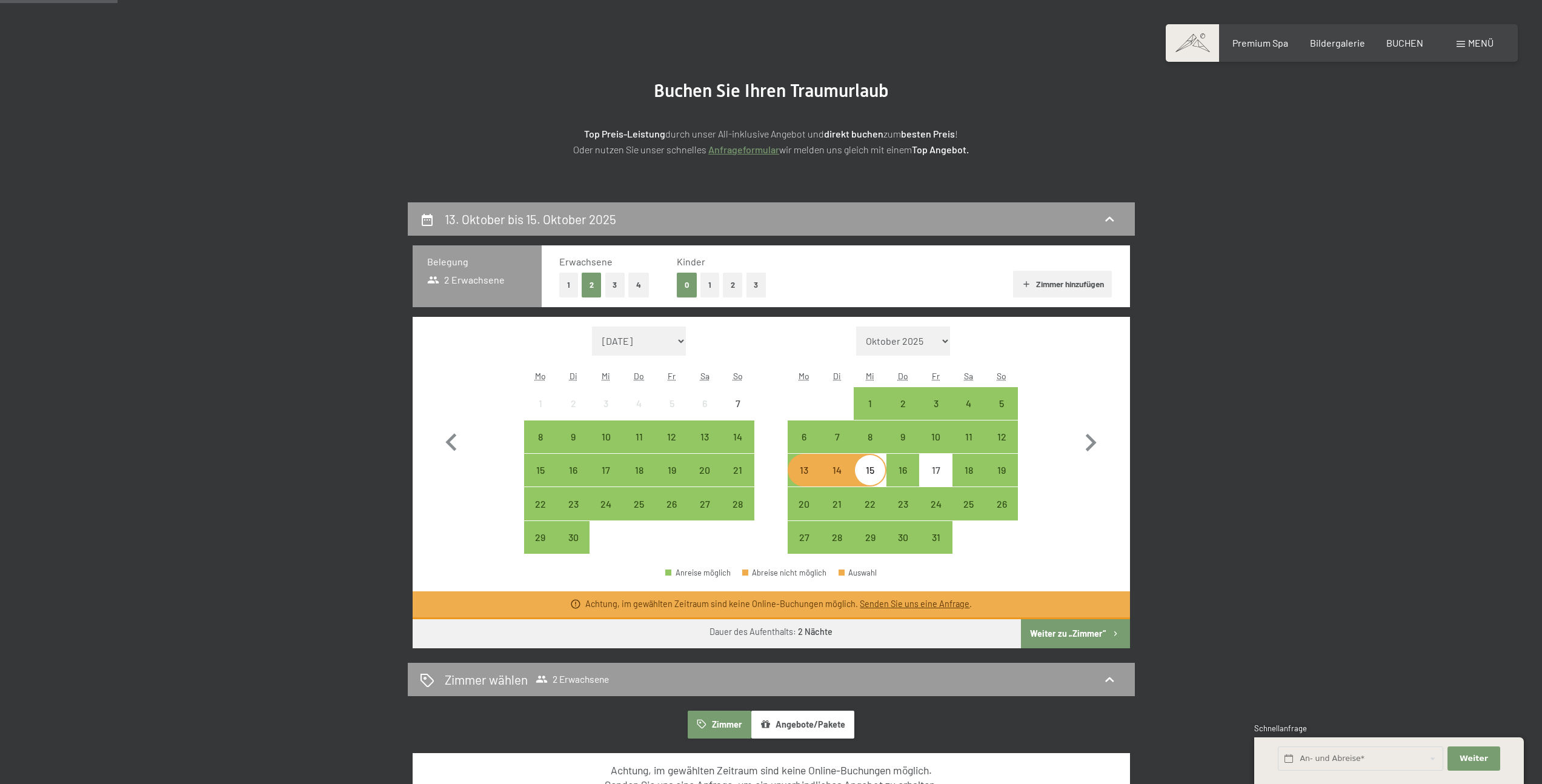
click at [814, 476] on div "13" at bounding box center [804, 481] width 30 height 30
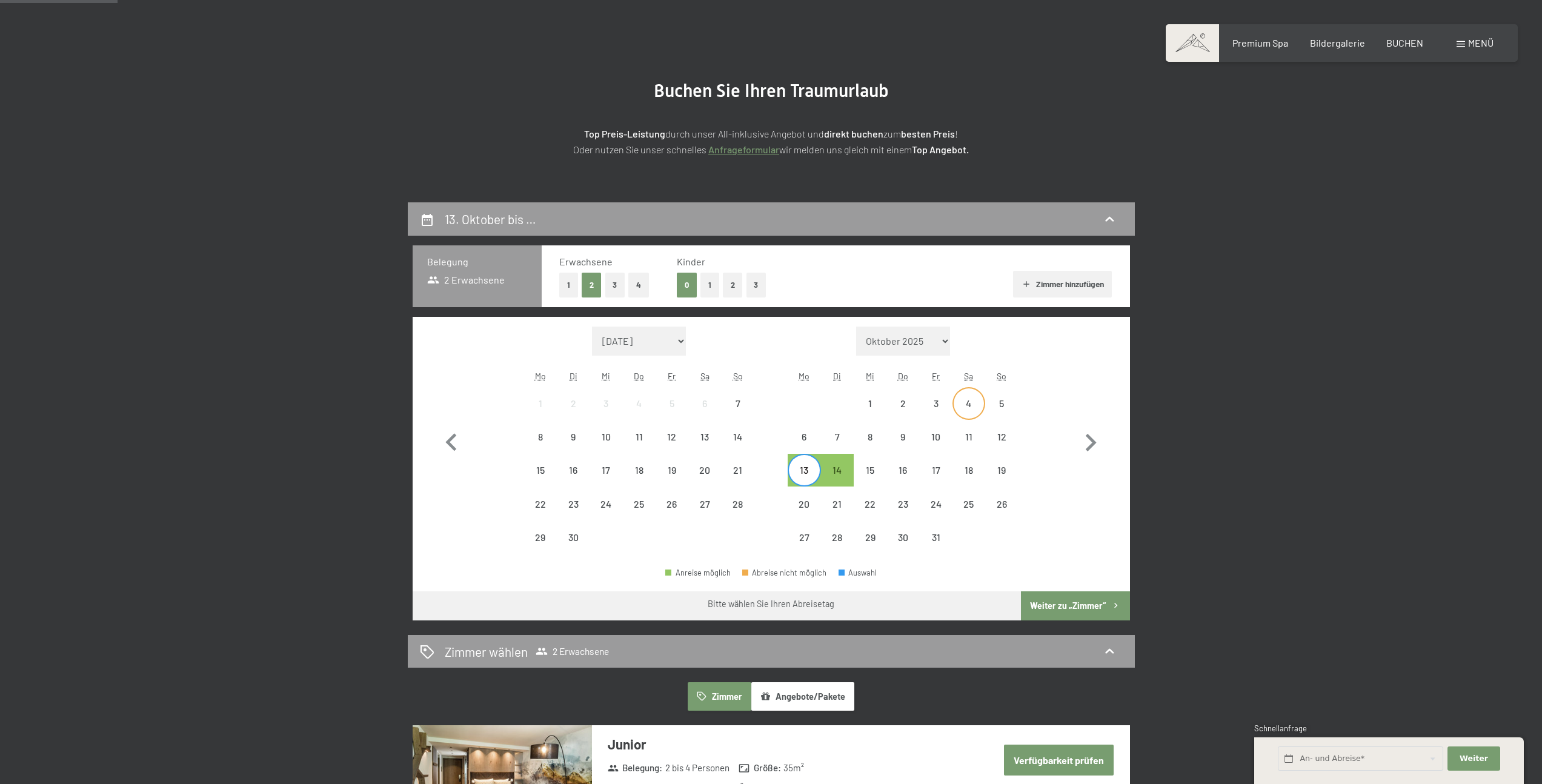
click at [962, 402] on div "4" at bounding box center [969, 413] width 30 height 30
click at [841, 431] on div "7" at bounding box center [837, 437] width 30 height 30
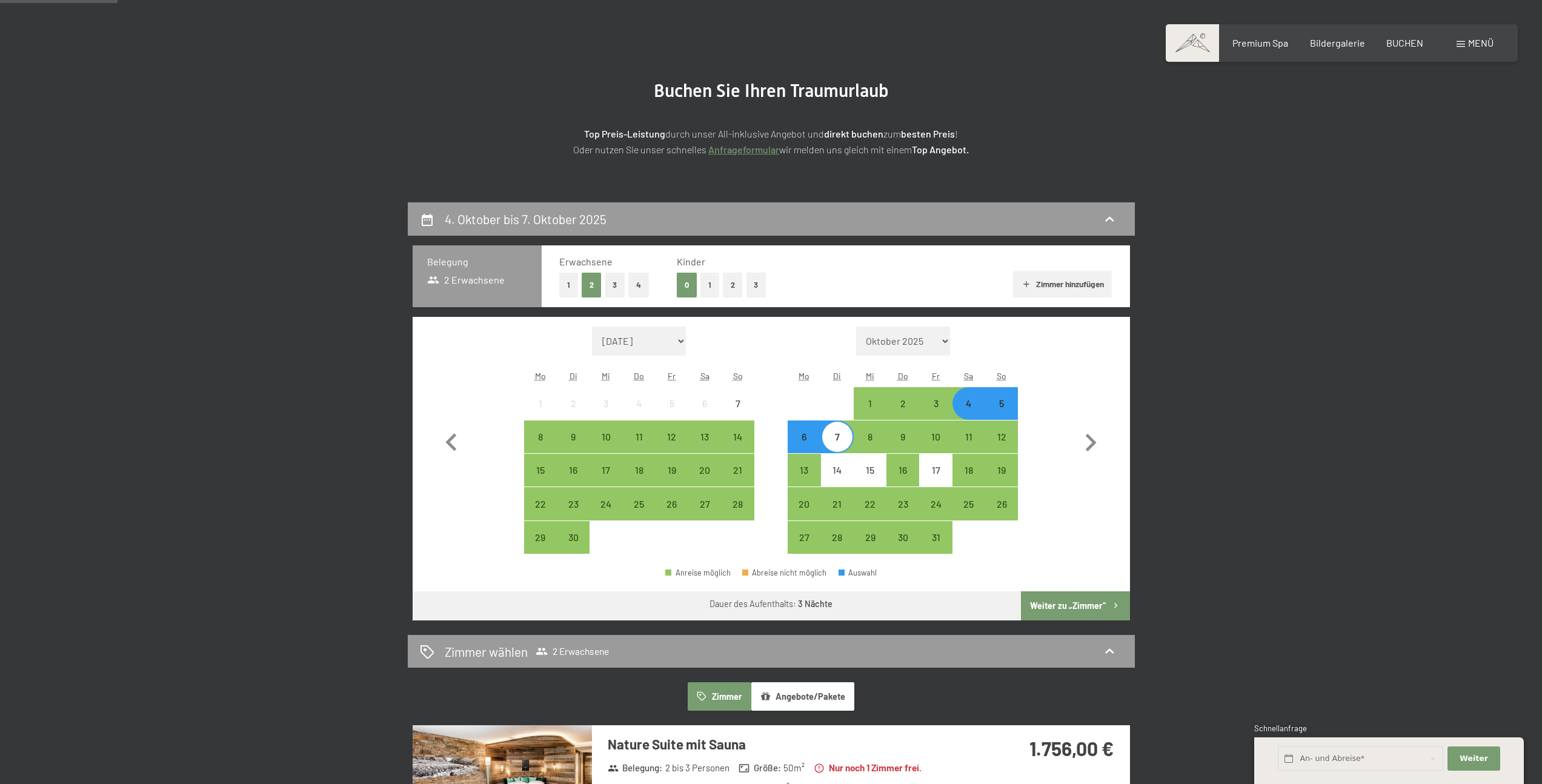
click at [1060, 597] on button "Weiter zu „Zimmer“" at bounding box center [1075, 605] width 108 height 29
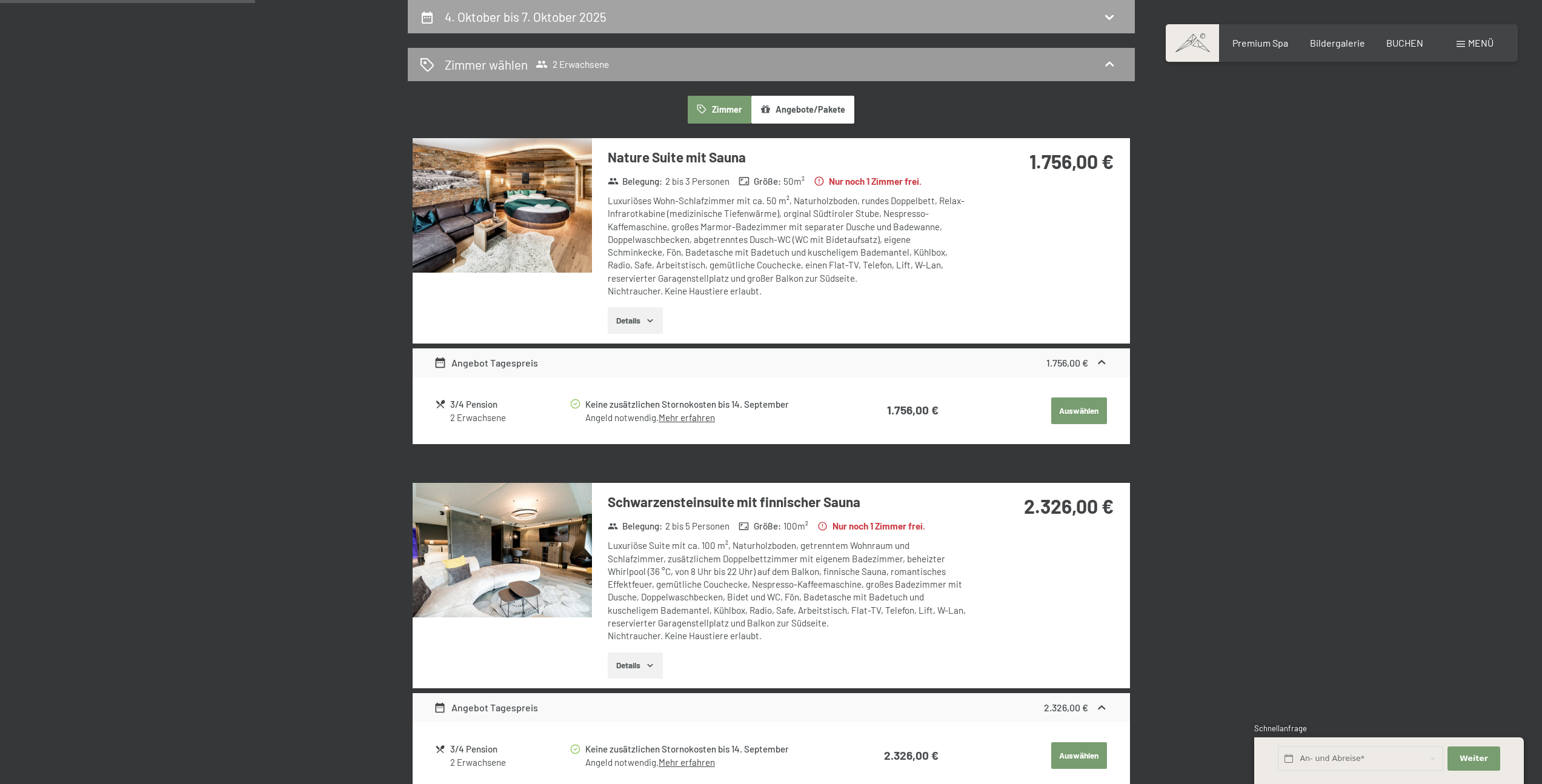
click at [541, 23] on h2 "4. Oktober bis 7. Oktober 2025" at bounding box center [525, 17] width 161 height 15
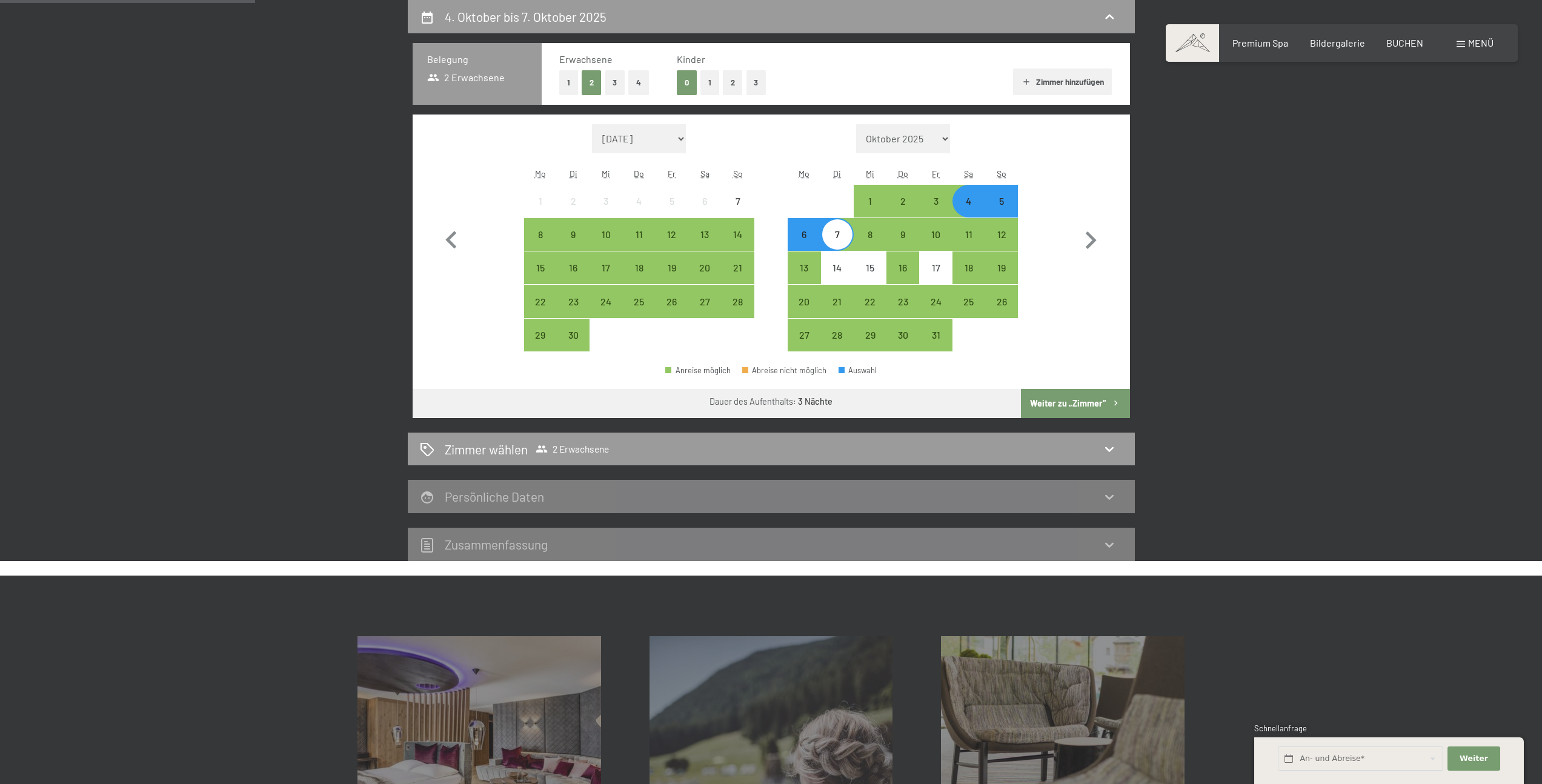
click at [705, 80] on button "1" at bounding box center [710, 83] width 18 height 25
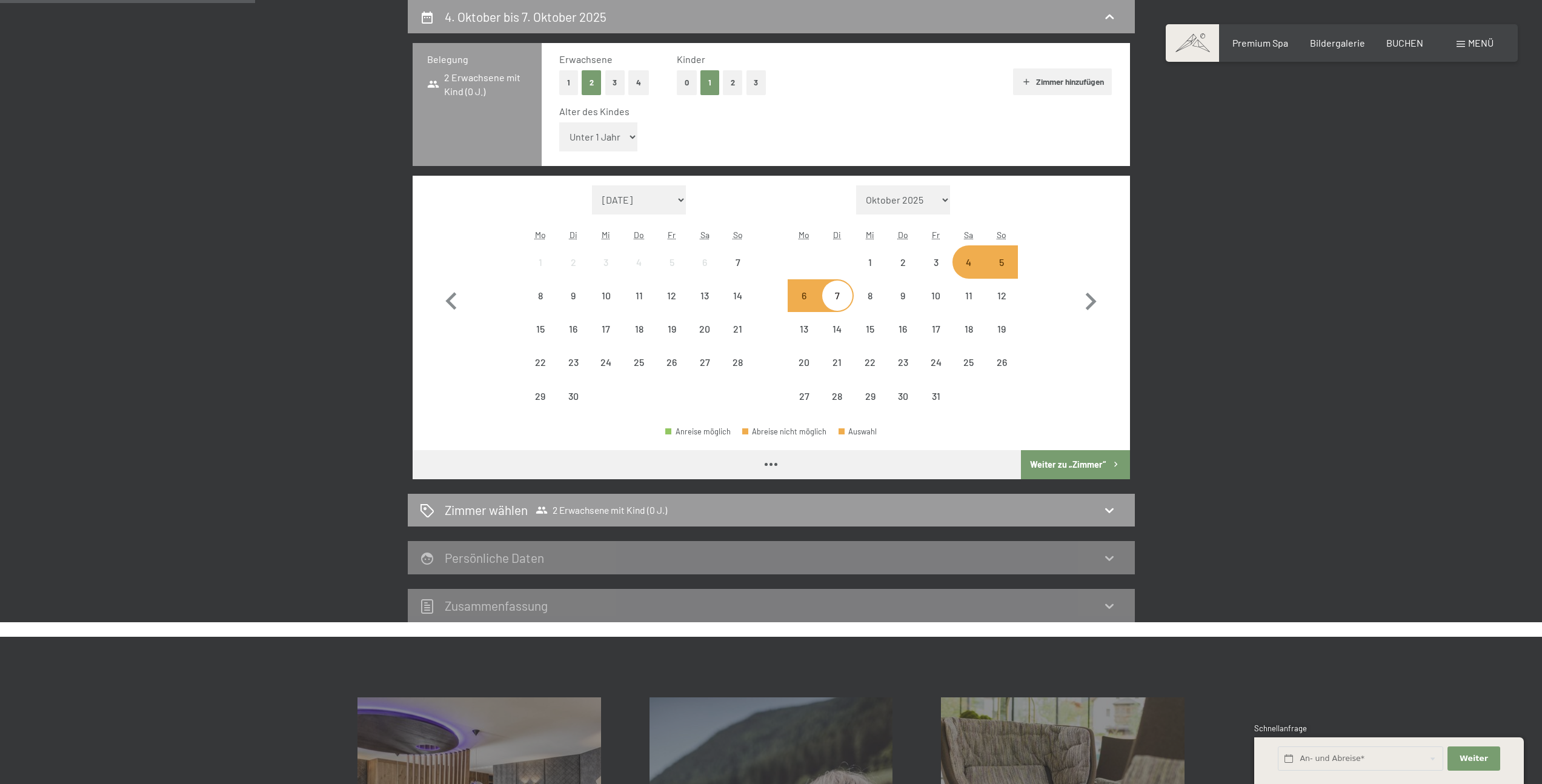
click at [605, 137] on select "Unter 1 Jahr 1 Jahr 2 Jahre 3 Jahre 4 Jahre 5 Jahre 6 Jahre 7 Jahre 8 Jahre 9 J…" at bounding box center [599, 137] width 79 height 29
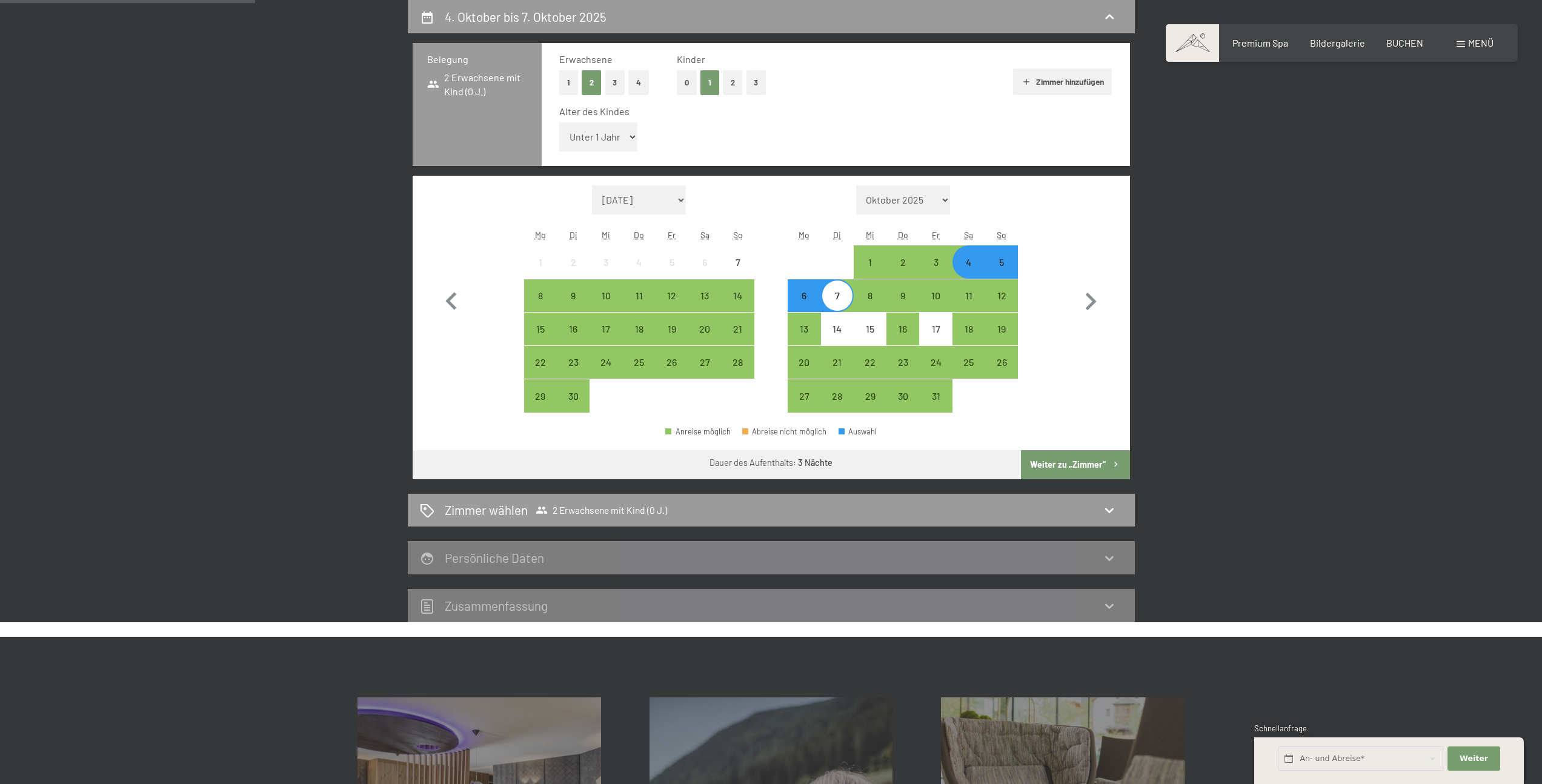
select select "9"
click at [559, 123] on select "Unter 1 Jahr 1 Jahr 2 Jahre 3 Jahre 4 Jahre 5 Jahre 6 Jahre 7 Jahre 8 Jahre 9 J…" at bounding box center [599, 137] width 79 height 29
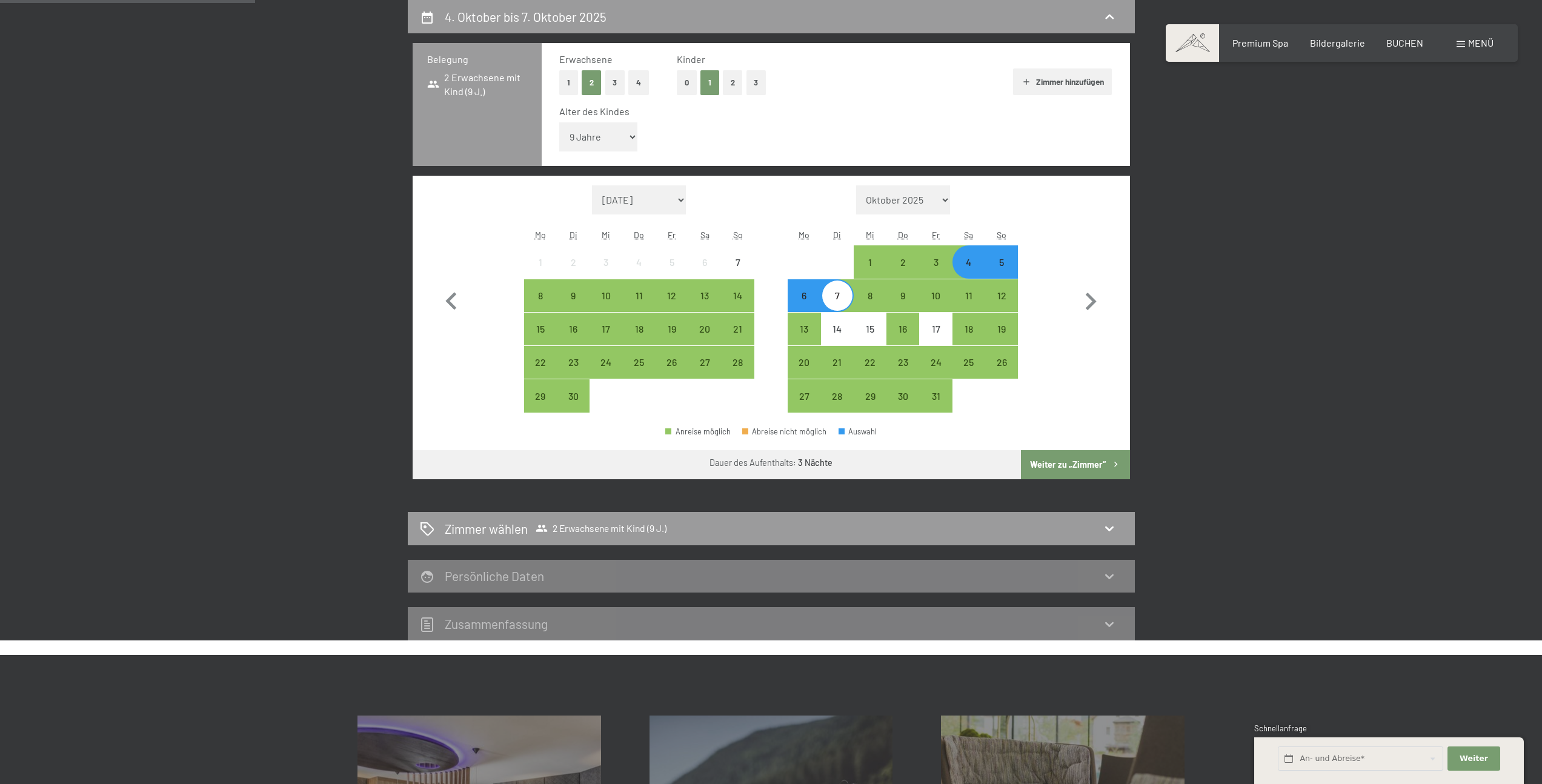
click at [968, 262] on div "4" at bounding box center [969, 272] width 30 height 30
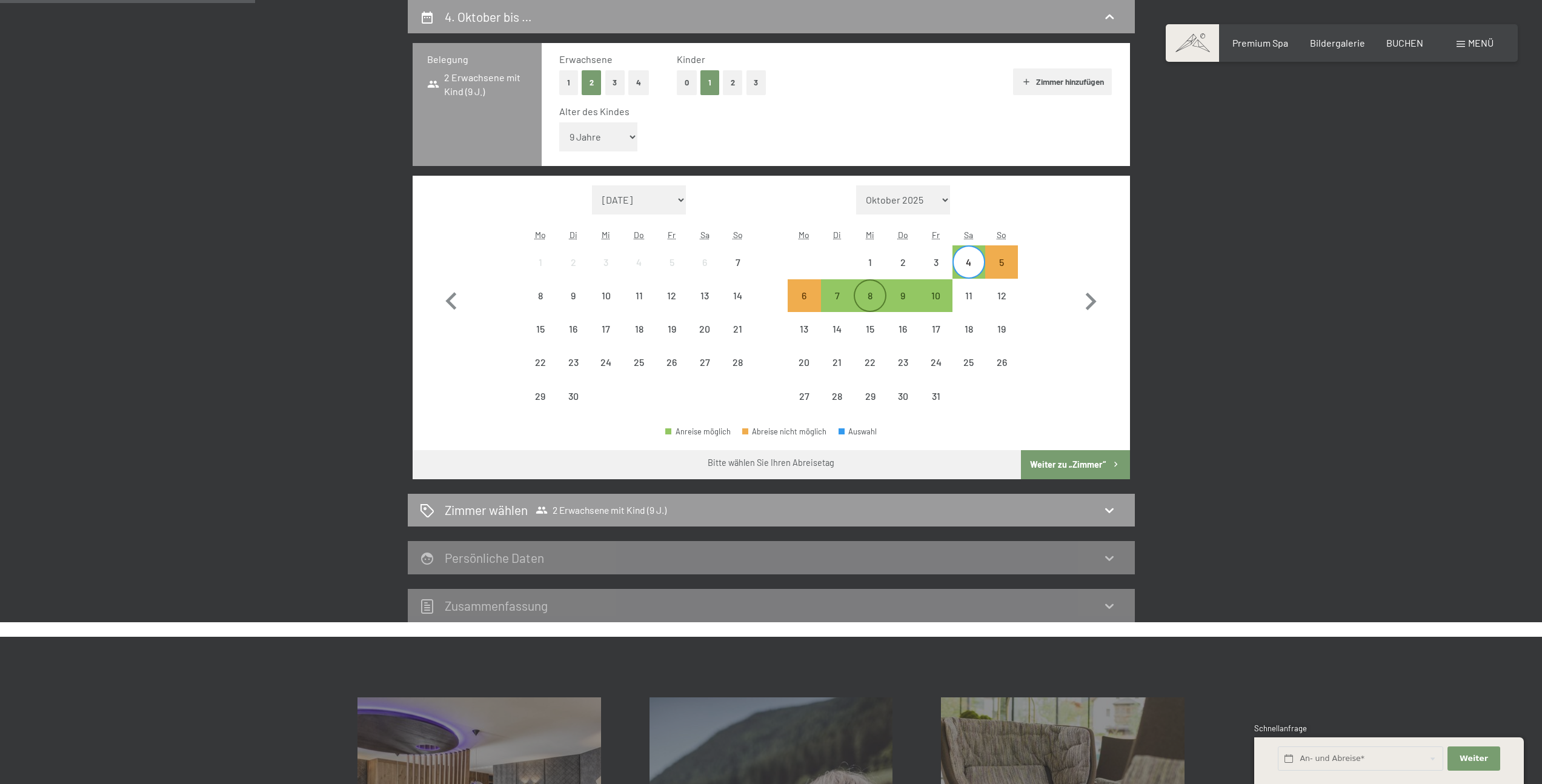
click at [874, 289] on div "8" at bounding box center [870, 296] width 30 height 30
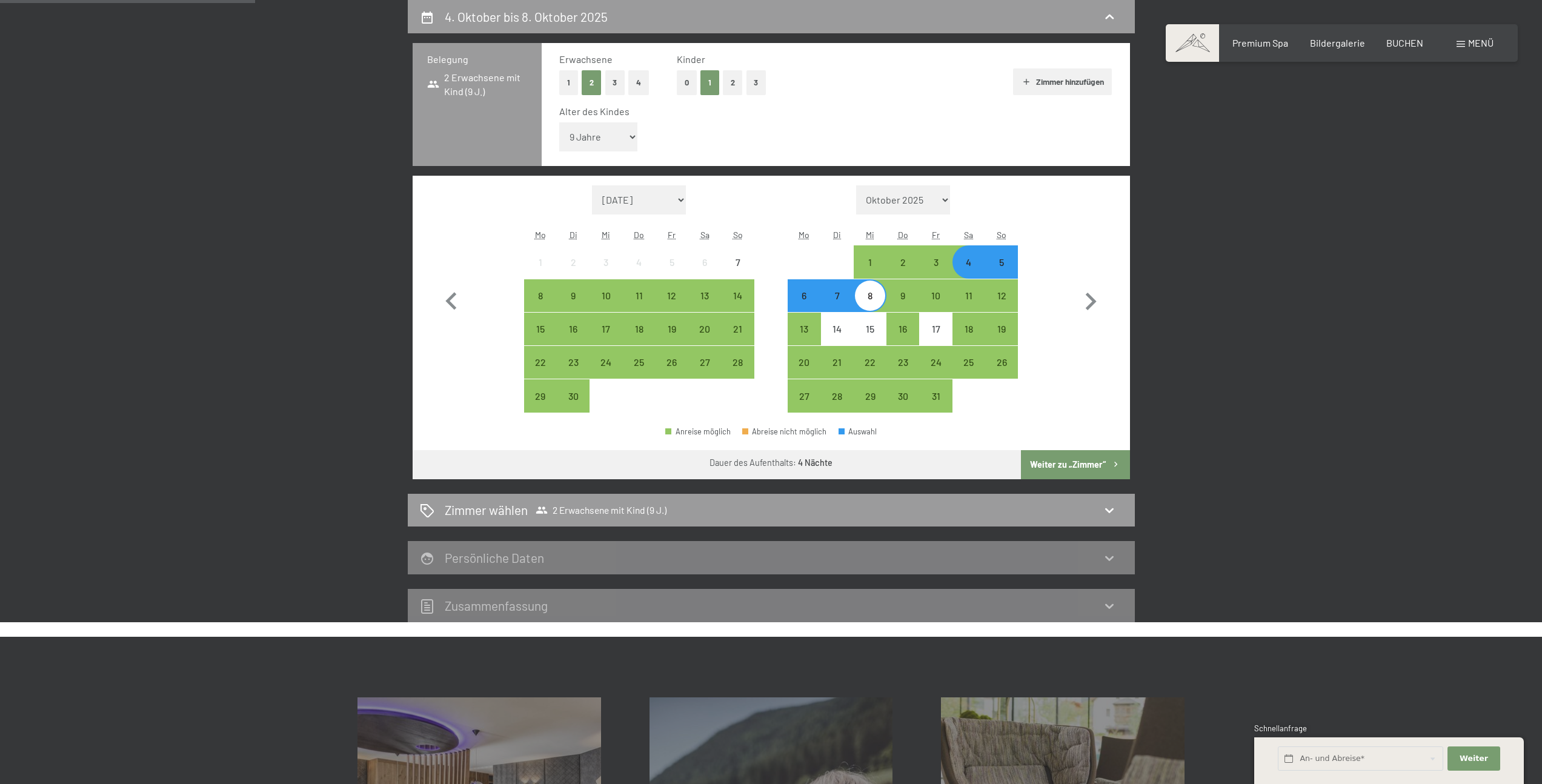
click at [1091, 466] on button "Weiter zu „Zimmer“" at bounding box center [1075, 465] width 108 height 29
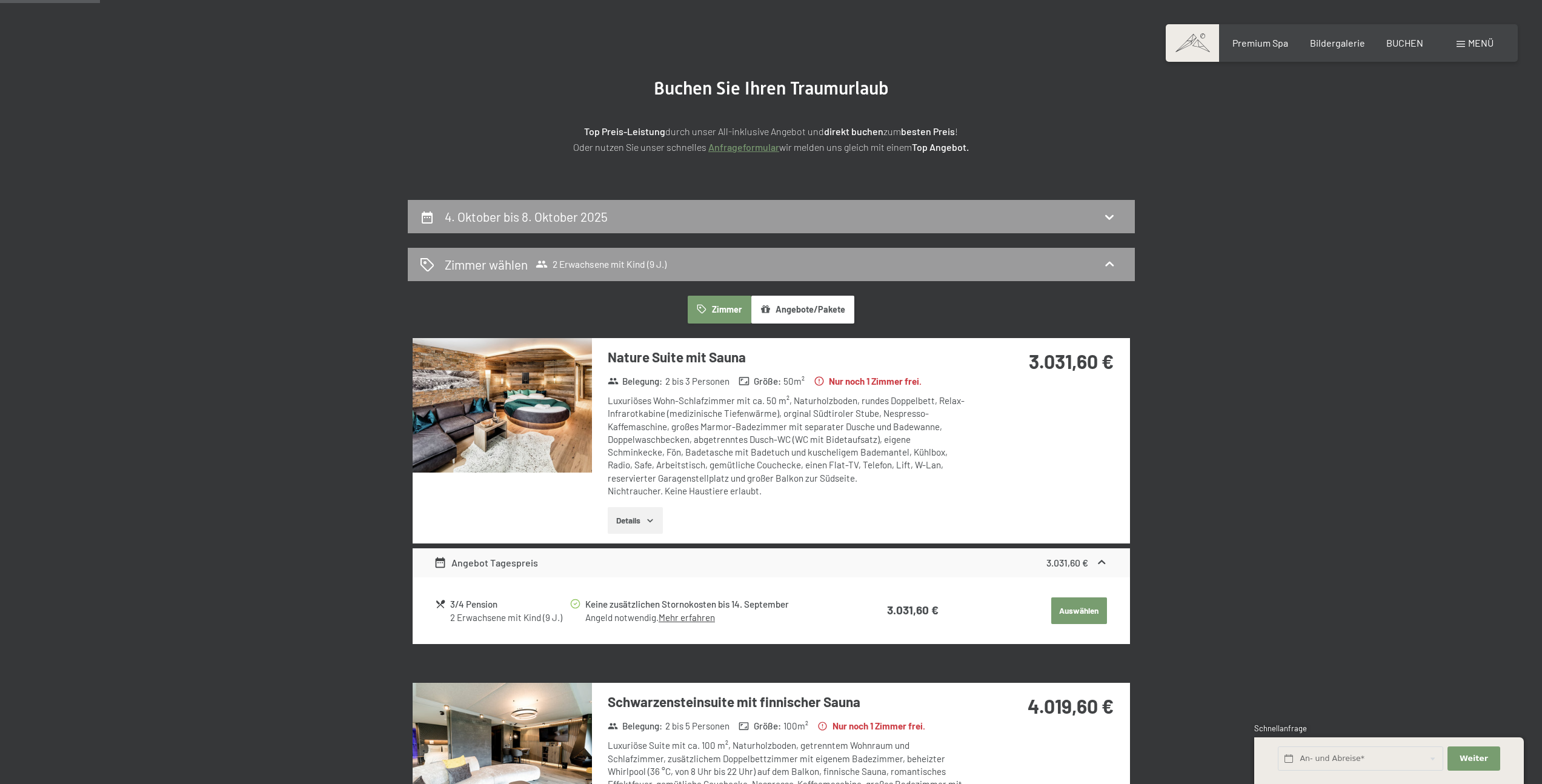
scroll to position [67, 0]
